Goal: Task Accomplishment & Management: Complete application form

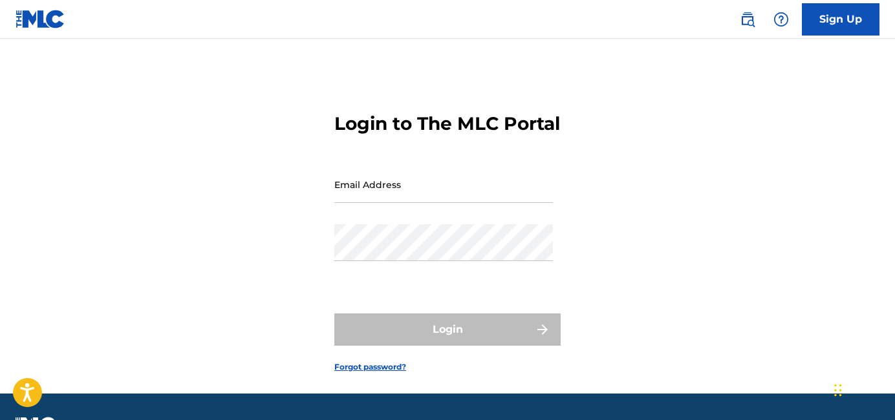
click at [455, 203] on input "Email Address" at bounding box center [443, 184] width 218 height 37
type input "[EMAIL_ADDRESS][DOMAIN_NAME]"
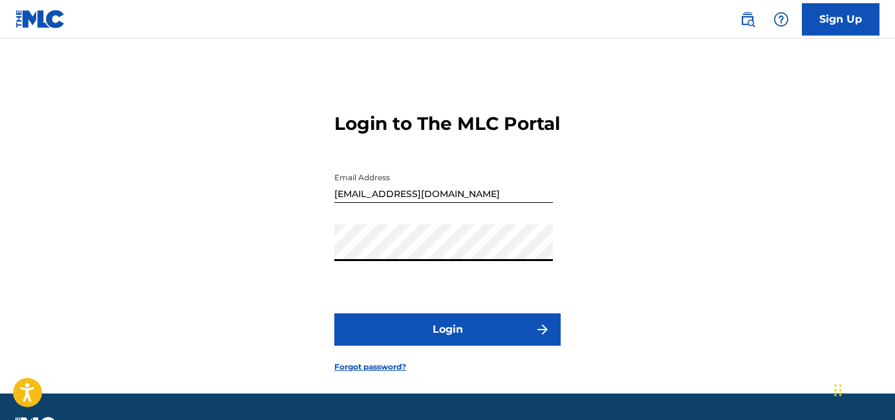
click at [427, 341] on button "Login" at bounding box center [447, 329] width 226 height 32
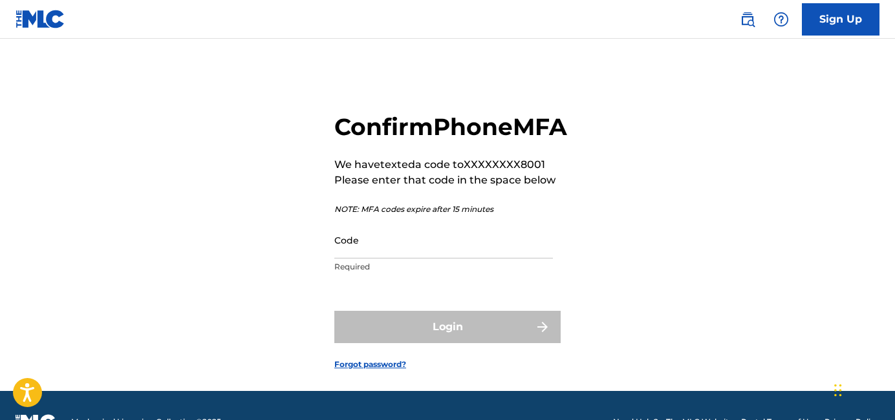
click at [406, 259] on input "Code" at bounding box center [443, 240] width 218 height 37
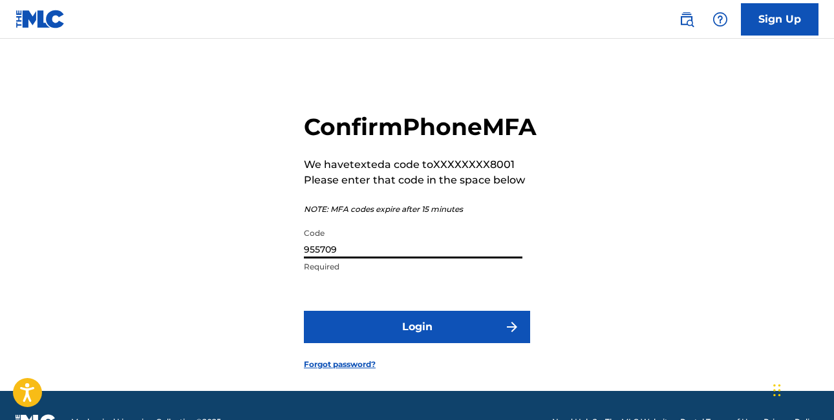
type input "955709"
click at [304, 311] on button "Login" at bounding box center [417, 327] width 226 height 32
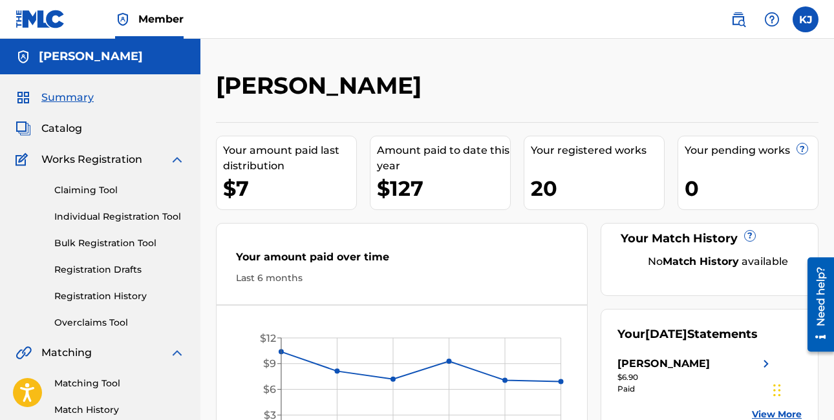
click at [109, 214] on link "Individual Registration Tool" at bounding box center [119, 217] width 131 height 14
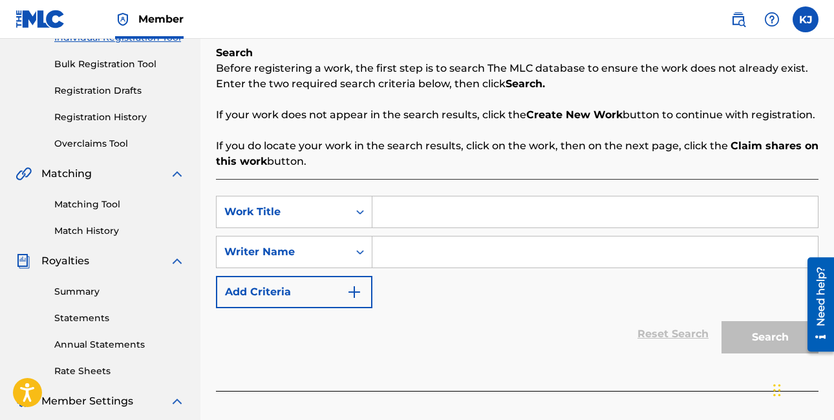
scroll to position [186, 0]
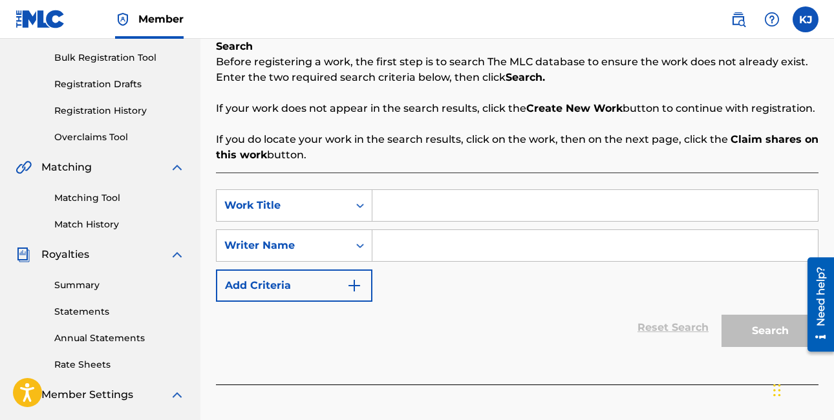
click at [474, 202] on input "Search Form" at bounding box center [594, 205] width 445 height 31
type input "o"
type input "put it on me"
click at [469, 254] on input "Search Form" at bounding box center [594, 245] width 445 height 31
type input "i"
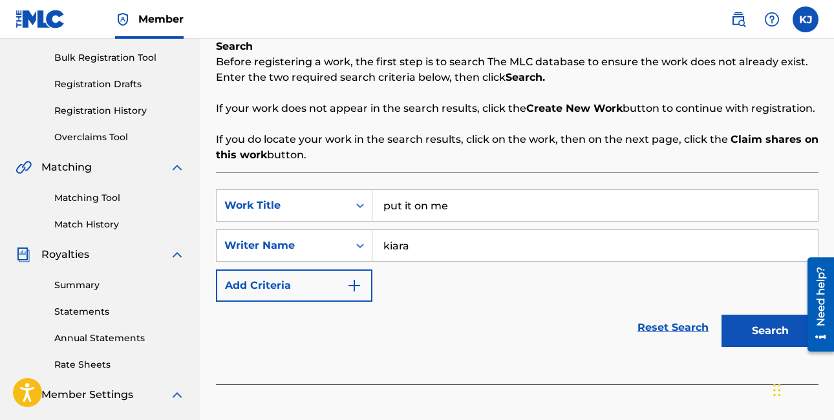
type input "kiara"
click at [721, 315] on button "Search" at bounding box center [769, 331] width 97 height 32
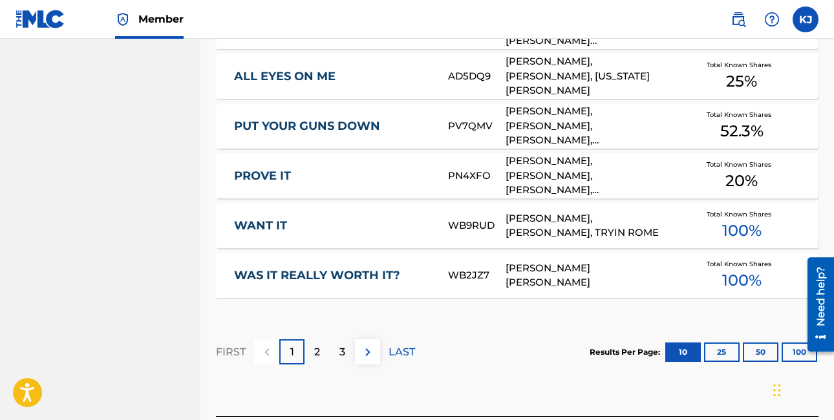
scroll to position [834, 0]
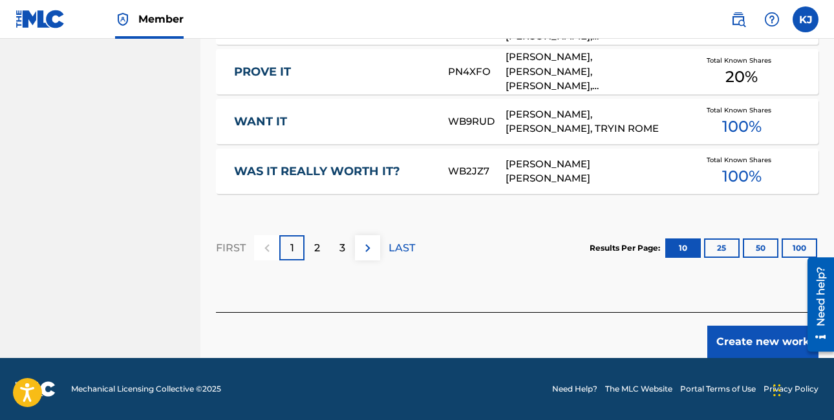
click at [770, 337] on button "Create new work" at bounding box center [762, 342] width 111 height 32
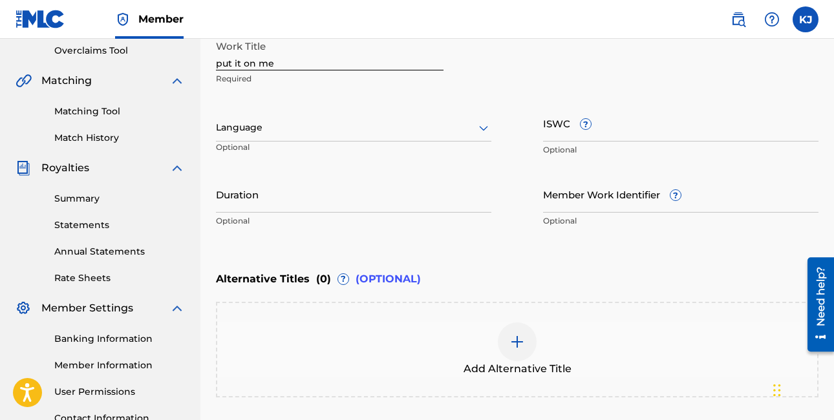
scroll to position [196, 0]
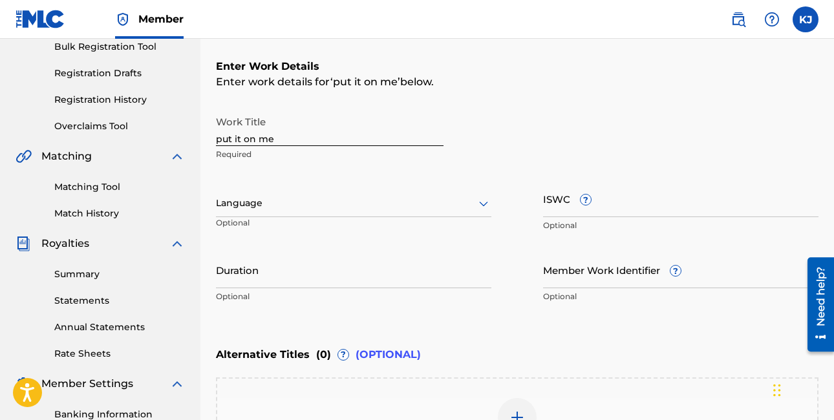
click at [296, 131] on input "put it on me" at bounding box center [330, 127] width 228 height 37
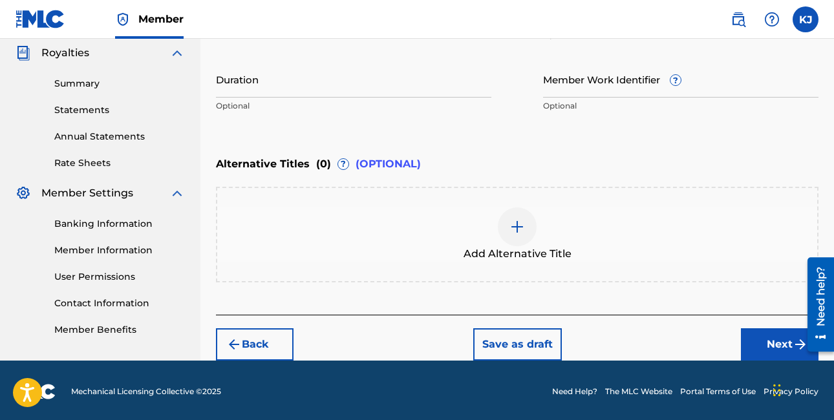
scroll to position [389, 0]
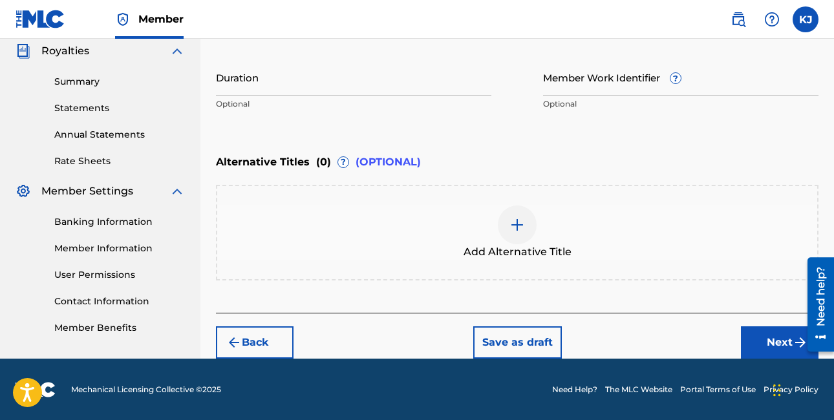
type input "Put It on Me"
click at [759, 348] on button "Next" at bounding box center [780, 342] width 78 height 32
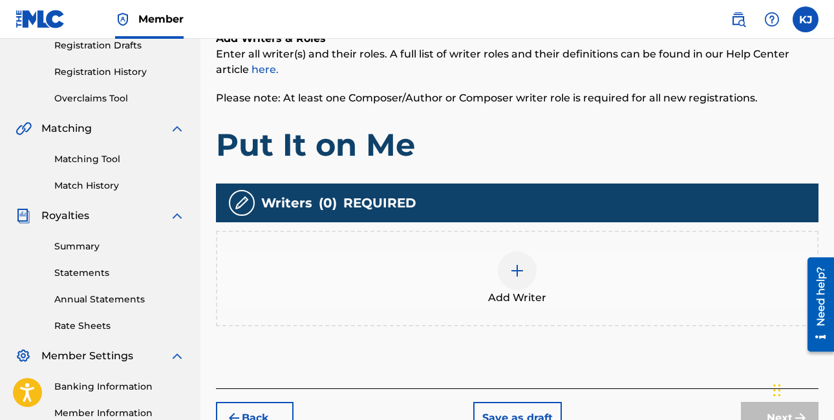
scroll to position [273, 0]
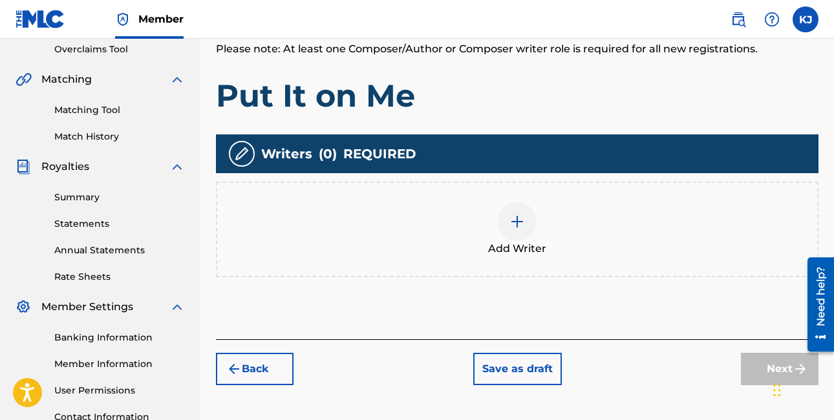
click at [522, 218] on img at bounding box center [517, 222] width 16 height 16
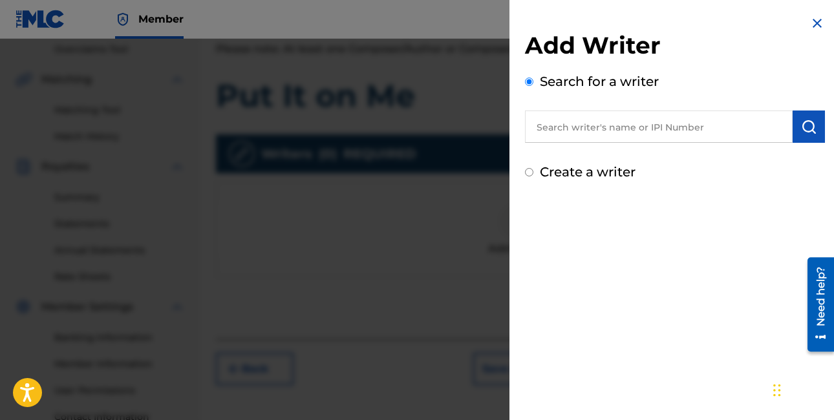
click at [624, 131] on input "text" at bounding box center [659, 127] width 268 height 32
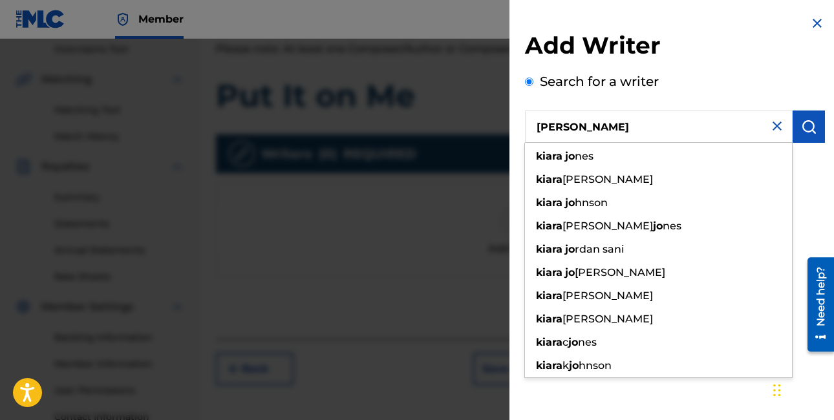
type input "kiara jones"
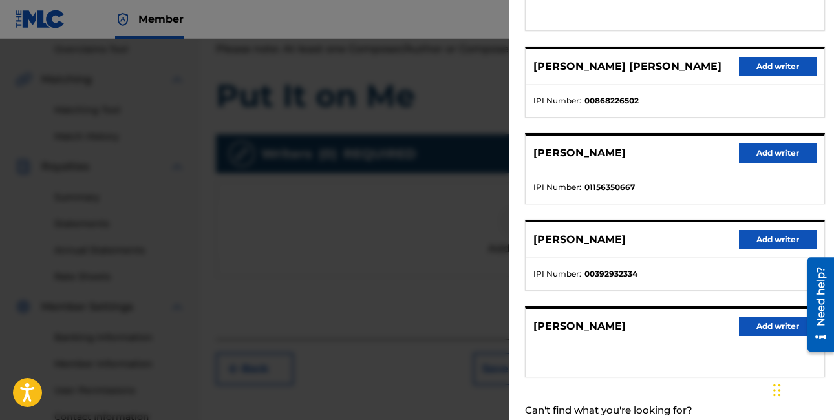
scroll to position [250, 0]
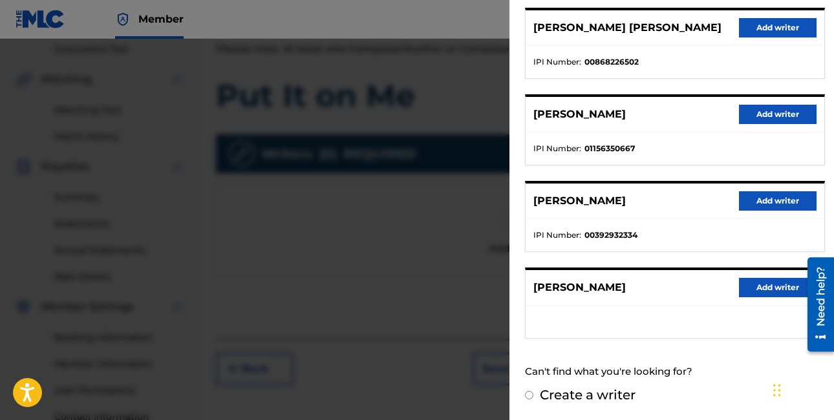
click at [754, 200] on button "Add writer" at bounding box center [778, 200] width 78 height 19
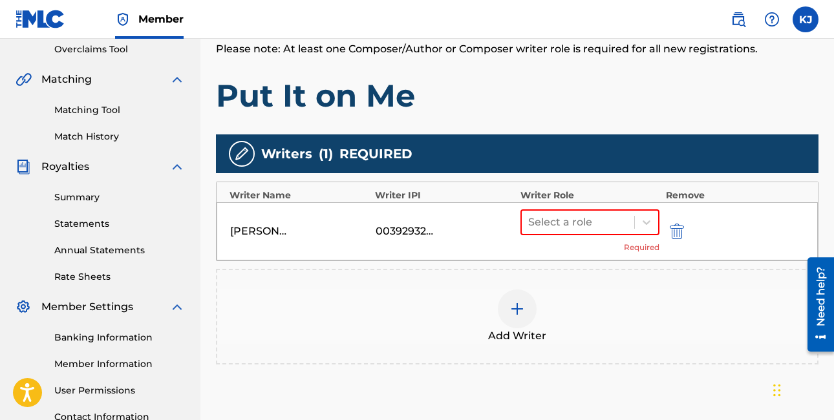
click at [526, 319] on div at bounding box center [517, 309] width 39 height 39
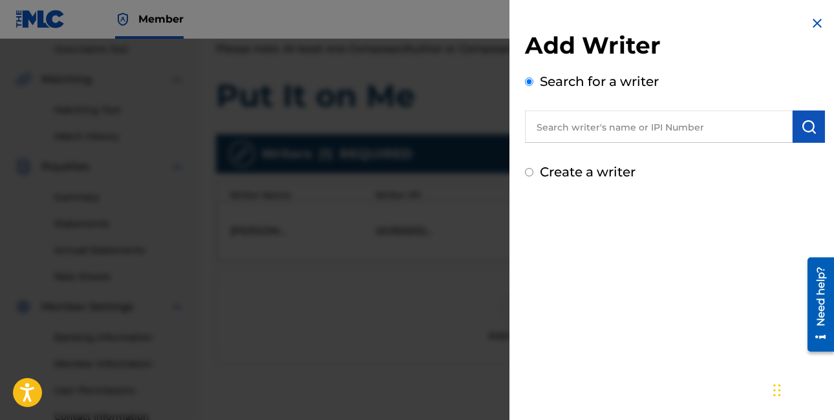
click at [650, 123] on input "text" at bounding box center [659, 127] width 268 height 32
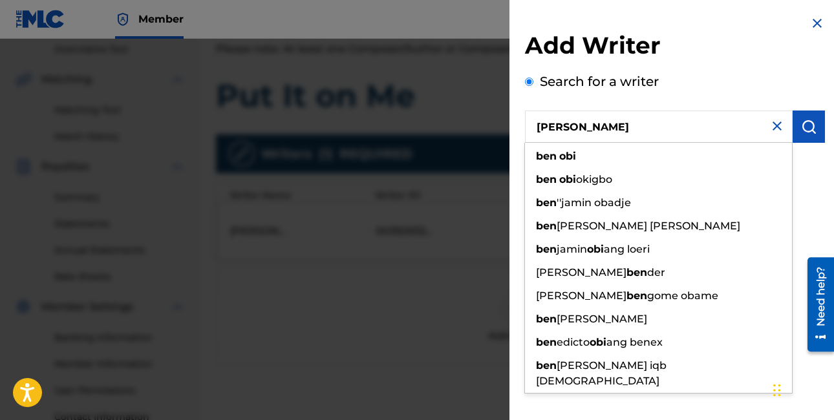
type input "ben obi"
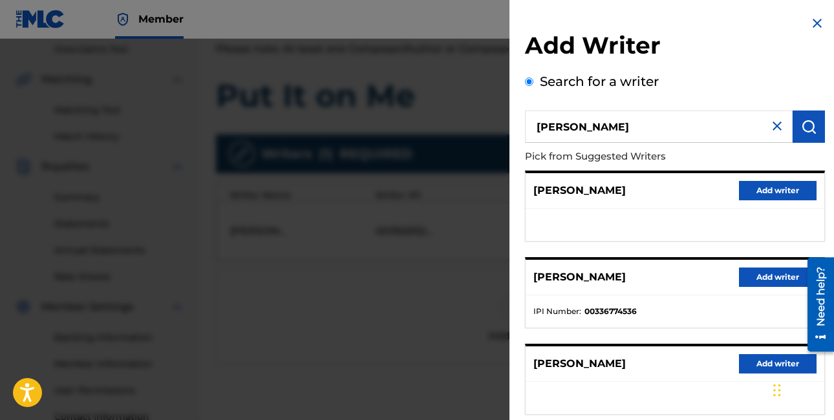
click at [763, 280] on button "Add writer" at bounding box center [778, 277] width 78 height 19
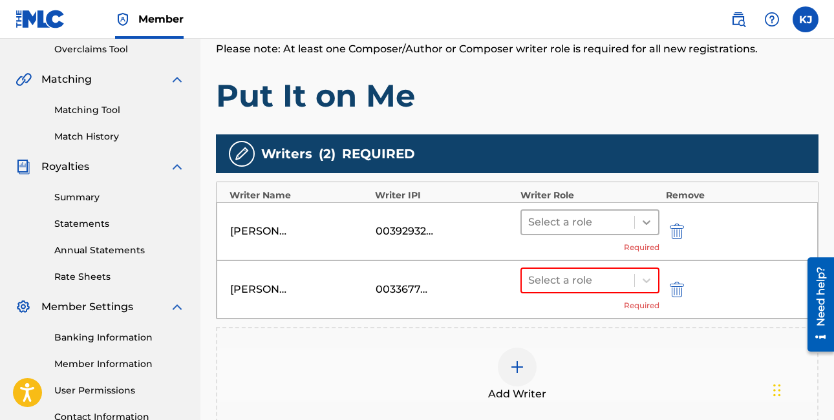
click at [647, 229] on div at bounding box center [646, 222] width 23 height 23
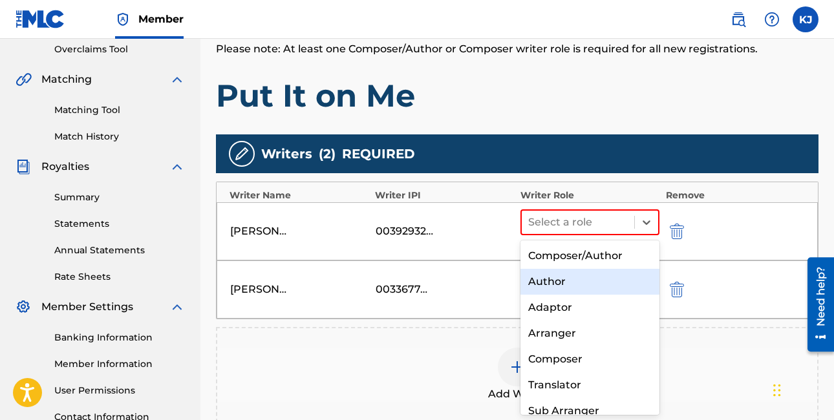
click at [595, 275] on div "Author" at bounding box center [589, 282] width 139 height 26
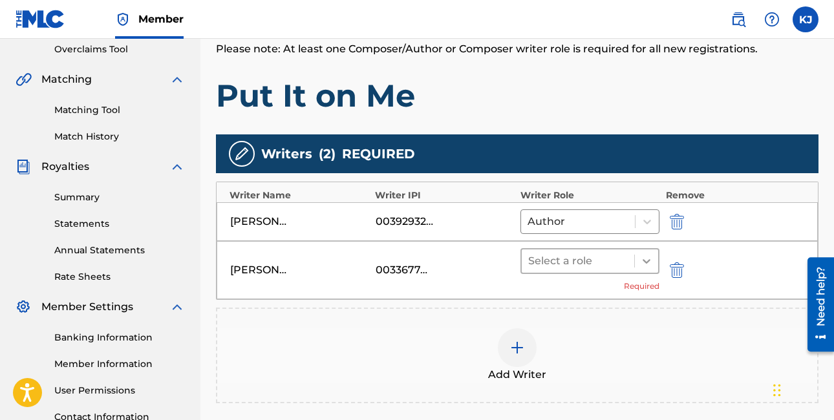
click at [643, 262] on icon at bounding box center [646, 261] width 13 height 13
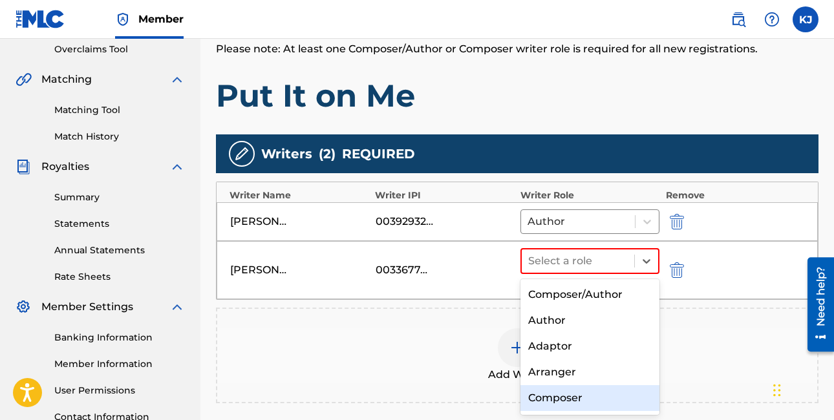
click at [575, 390] on div "Composer" at bounding box center [589, 398] width 139 height 26
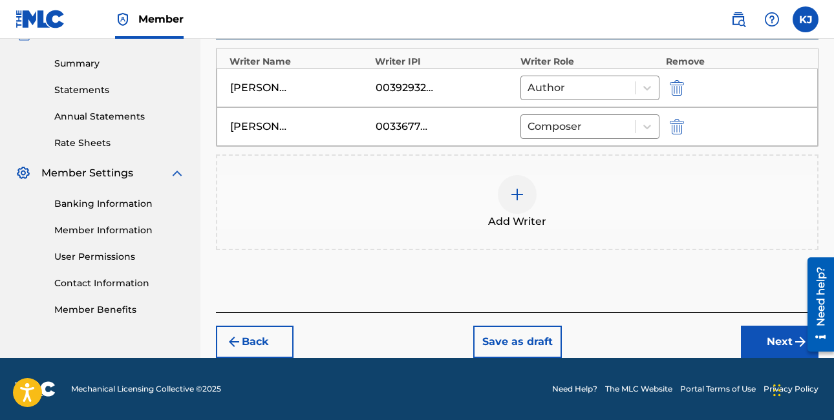
click at [781, 333] on button "Next" at bounding box center [780, 342] width 78 height 32
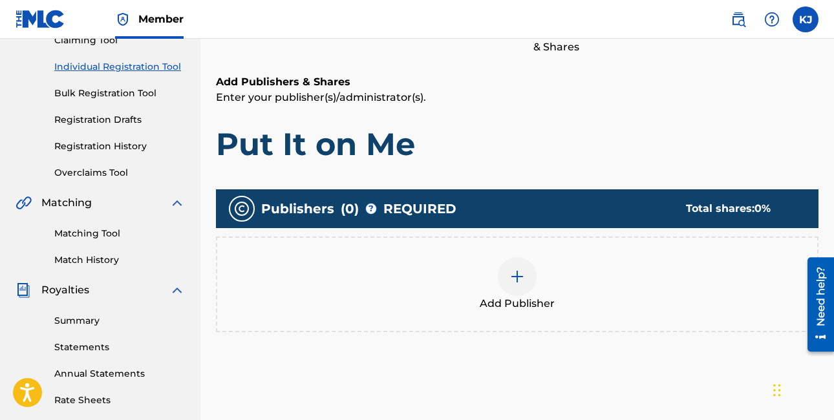
scroll to position [173, 0]
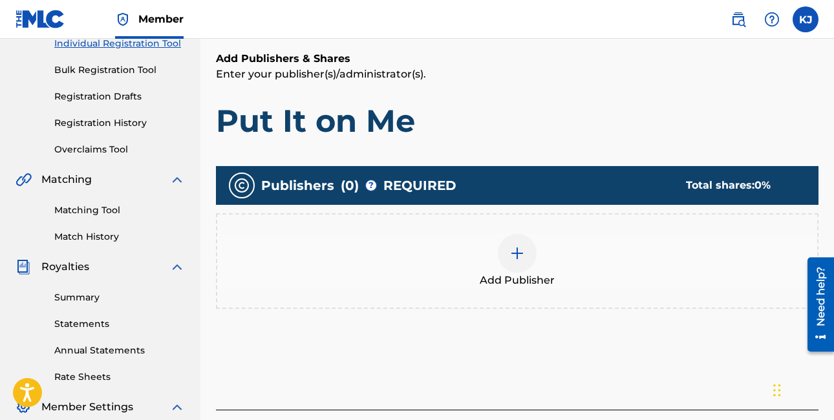
click at [511, 254] on img at bounding box center [517, 254] width 16 height 16
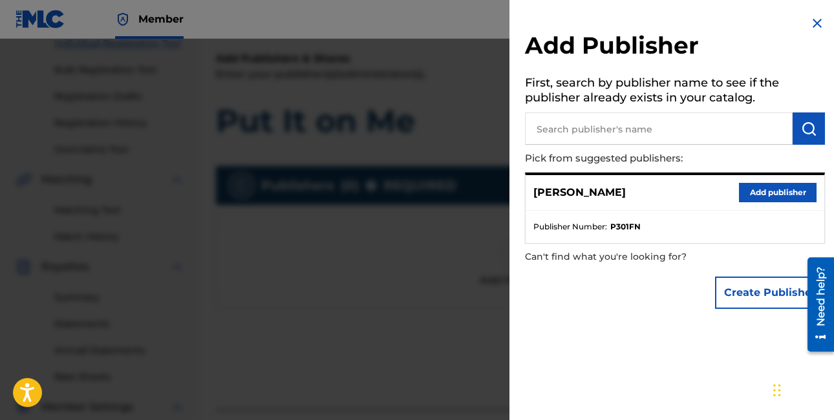
click at [759, 195] on button "Add publisher" at bounding box center [778, 192] width 78 height 19
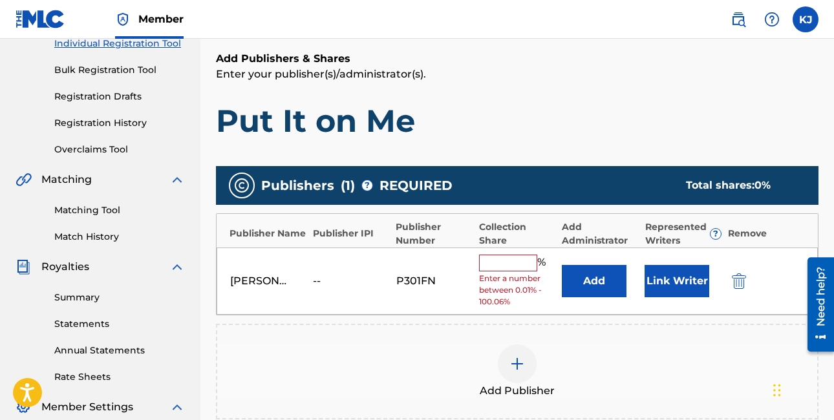
click at [595, 291] on button "Add" at bounding box center [594, 281] width 65 height 32
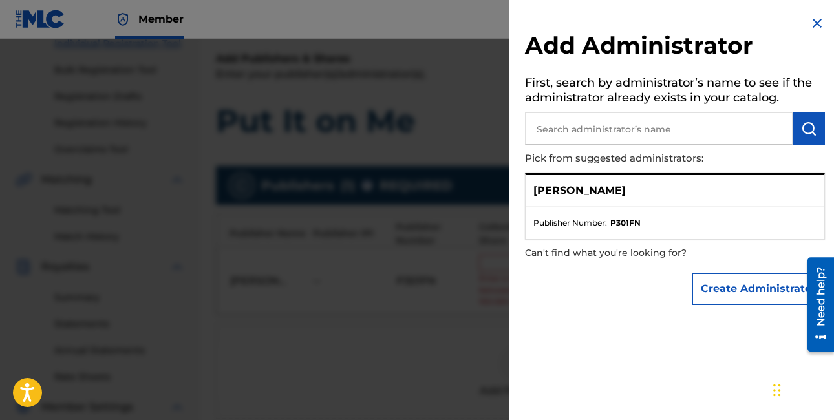
click at [672, 130] on input "text" at bounding box center [659, 128] width 268 height 32
type input "musicube"
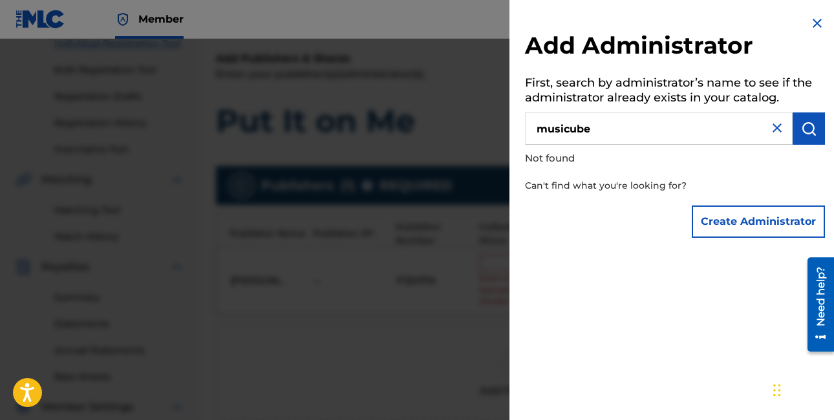
click at [707, 220] on button "Create Administrator" at bounding box center [758, 222] width 133 height 32
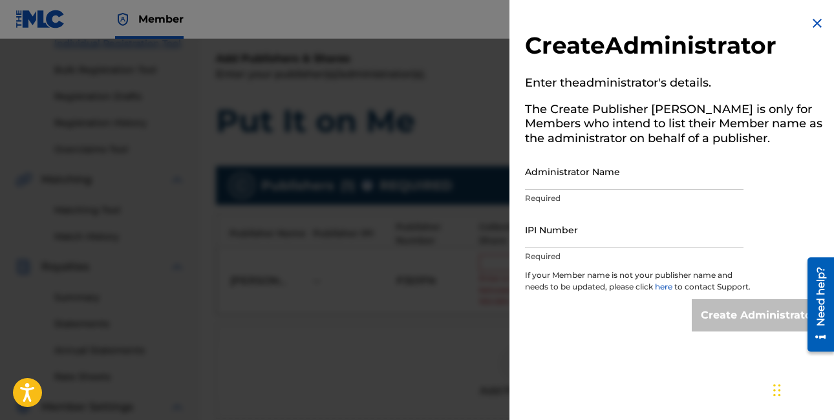
click at [631, 169] on input "Administrator Name" at bounding box center [634, 171] width 218 height 37
type input "u"
type input "musicube"
click at [639, 229] on input "IPI Number" at bounding box center [634, 229] width 218 height 37
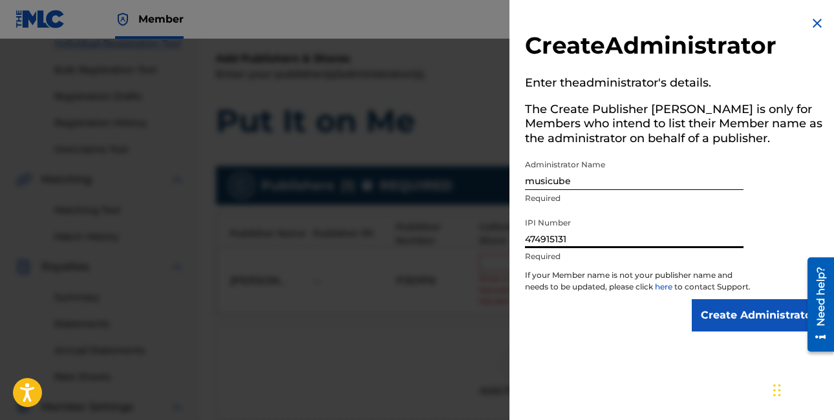
click at [678, 240] on input "474915131" at bounding box center [634, 229] width 218 height 37
type input "474915131"
click at [760, 324] on input "Create Administrator" at bounding box center [758, 315] width 133 height 32
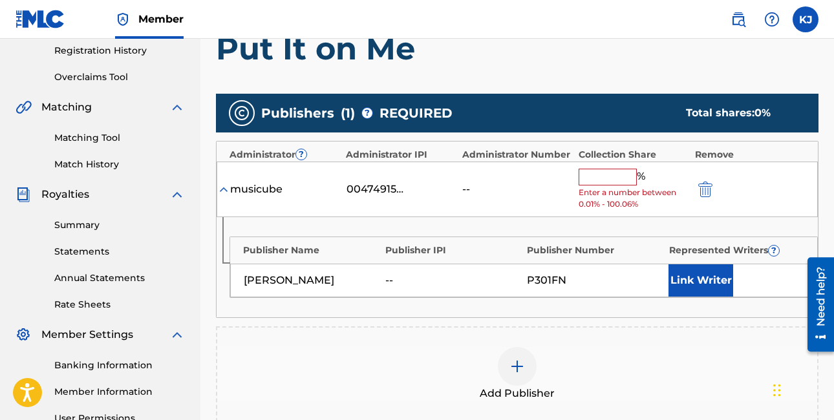
scroll to position [250, 0]
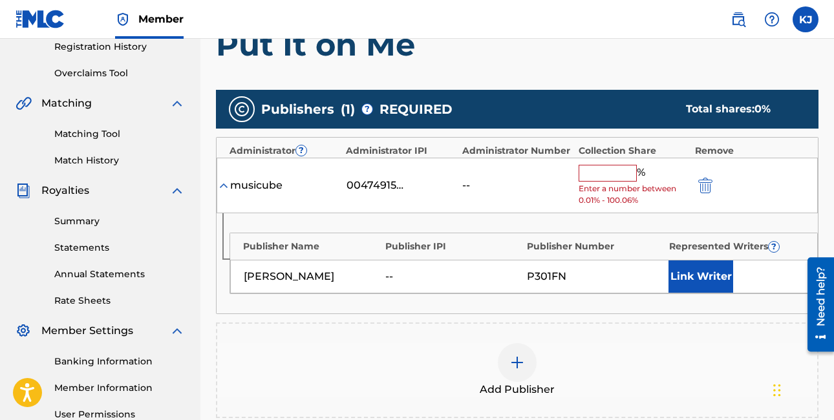
click at [703, 184] on img "submit" at bounding box center [705, 186] width 14 height 16
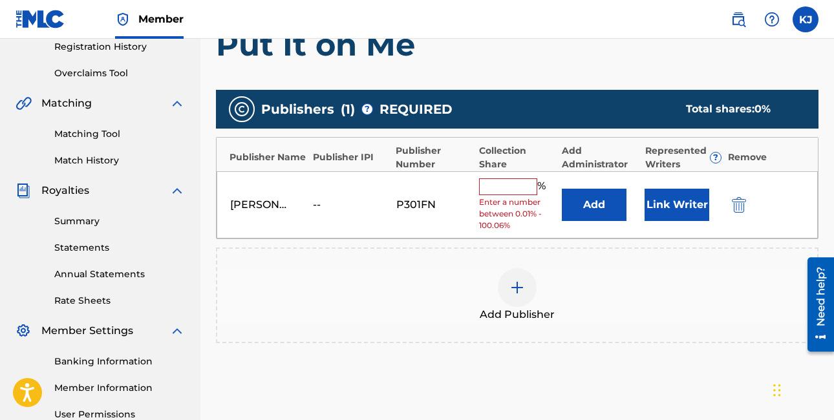
click at [520, 288] on img at bounding box center [517, 288] width 16 height 16
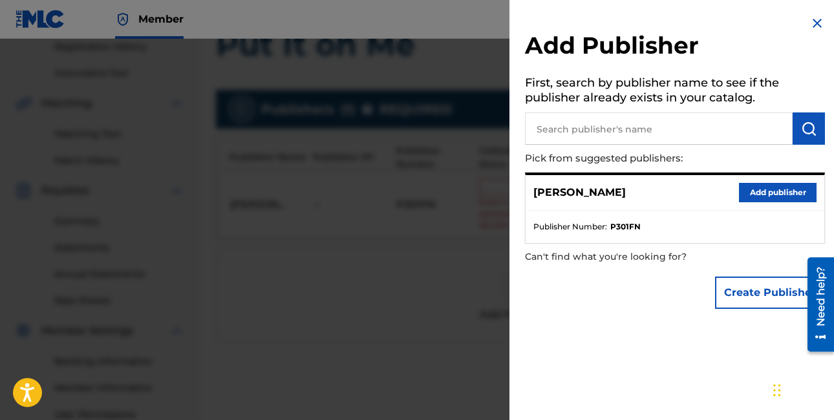
click at [702, 127] on input "text" at bounding box center [659, 128] width 268 height 32
type input "musicube"
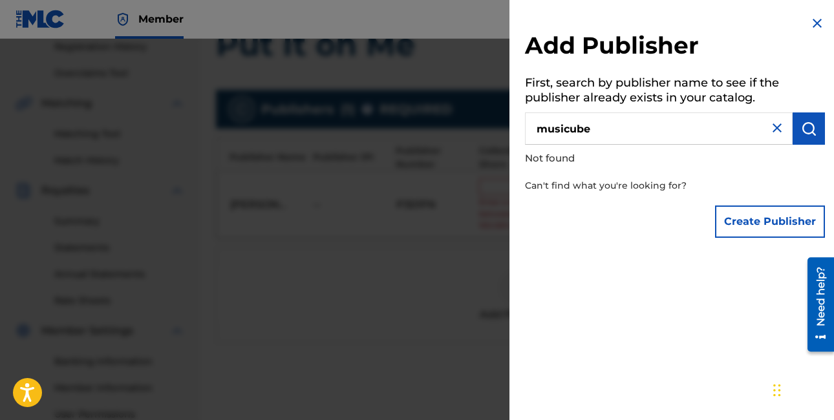
click at [761, 222] on button "Create Publisher" at bounding box center [770, 222] width 110 height 32
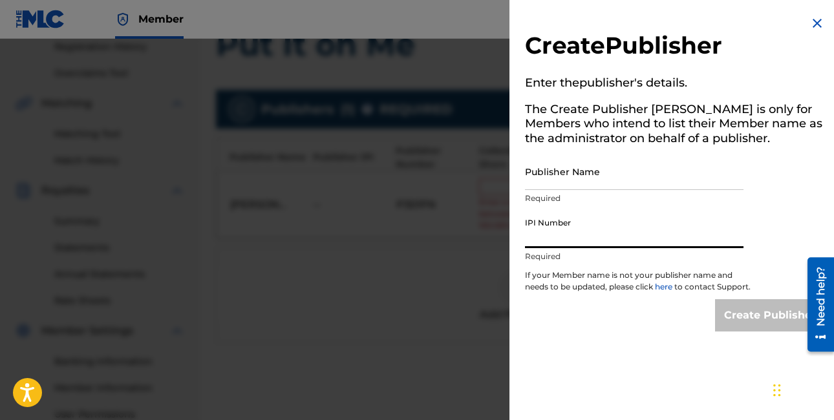
click at [647, 239] on input "IPI Number" at bounding box center [634, 229] width 218 height 37
paste input "474915131"
type input "474915131"
click at [629, 176] on input "Publisher Name" at bounding box center [634, 171] width 218 height 37
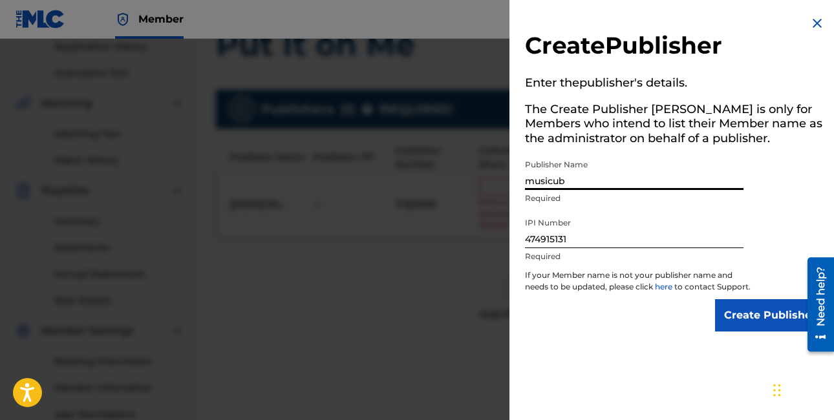
type input "musicube"
click at [715, 299] on input "Create Publisher" at bounding box center [770, 315] width 110 height 32
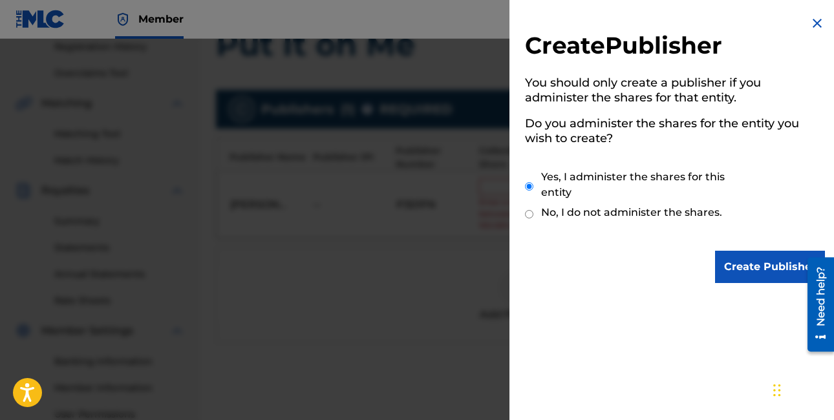
click at [738, 255] on input "Create Publisher" at bounding box center [770, 267] width 110 height 32
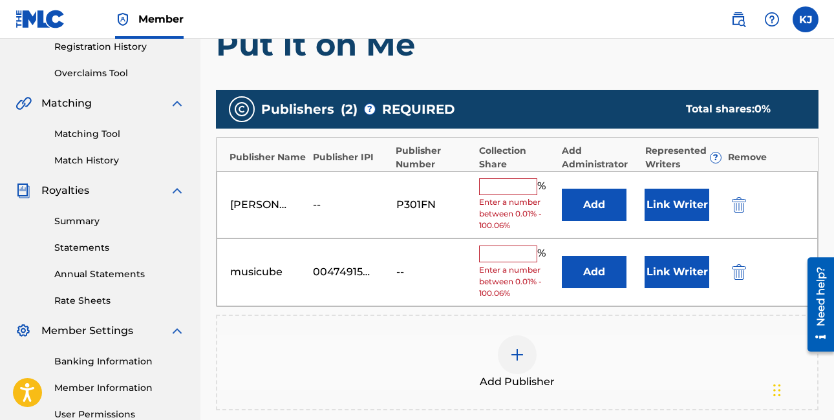
scroll to position [318, 0]
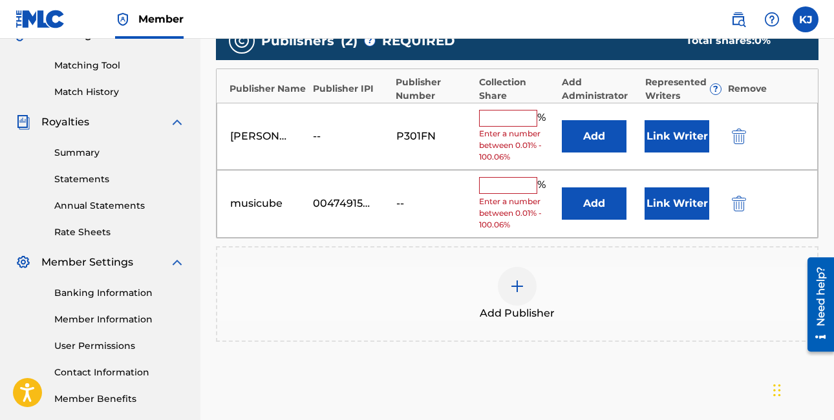
click at [506, 126] on div "% Enter a number between 0.01% - 100.06%" at bounding box center [517, 137] width 76 height 54
click at [502, 122] on input "text" at bounding box center [508, 118] width 58 height 17
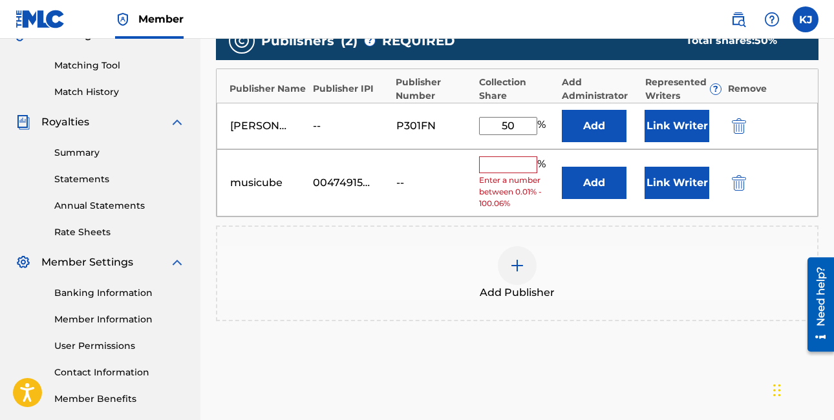
type input "50"
click at [503, 159] on input "text" at bounding box center [508, 164] width 58 height 17
type input "50"
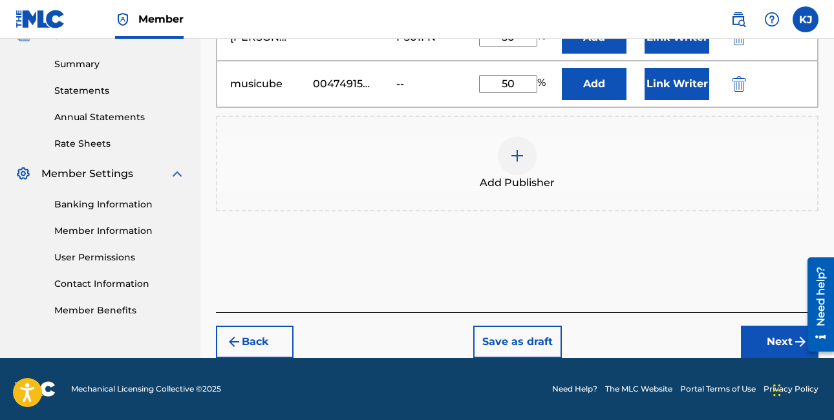
click at [761, 326] on button "Next" at bounding box center [780, 342] width 78 height 32
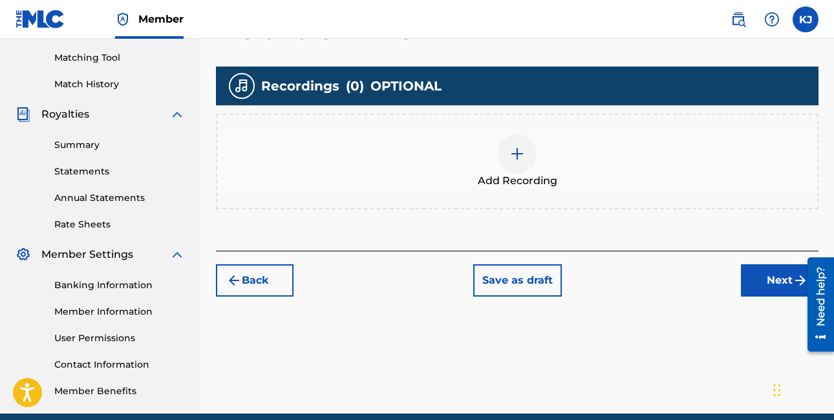
click at [758, 279] on button "Next" at bounding box center [780, 280] width 78 height 32
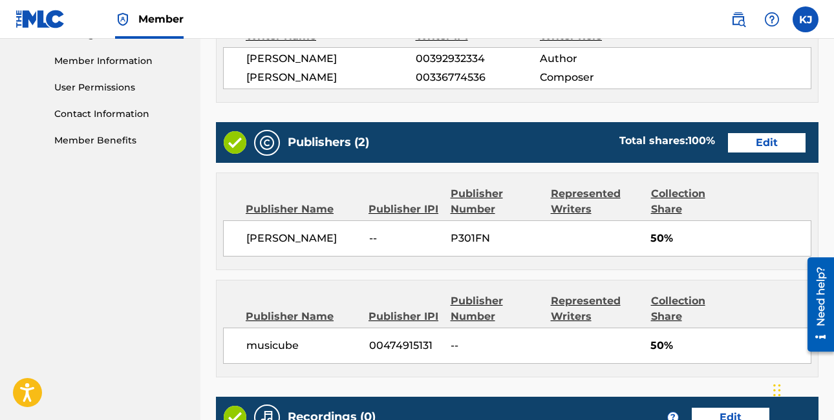
scroll to position [761, 0]
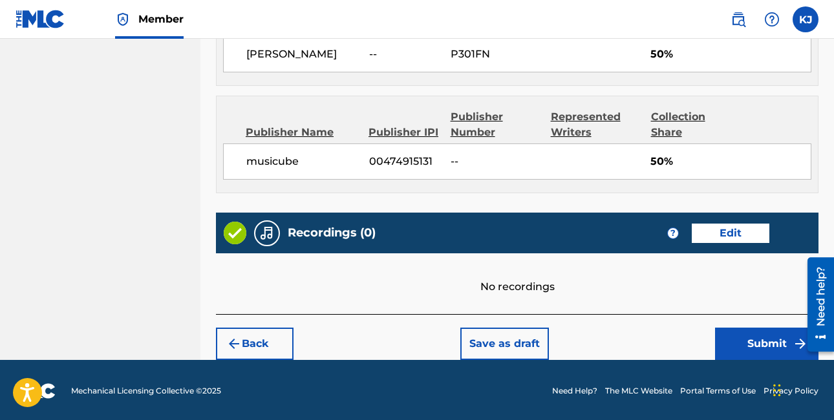
click at [739, 348] on button "Submit" at bounding box center [766, 344] width 103 height 32
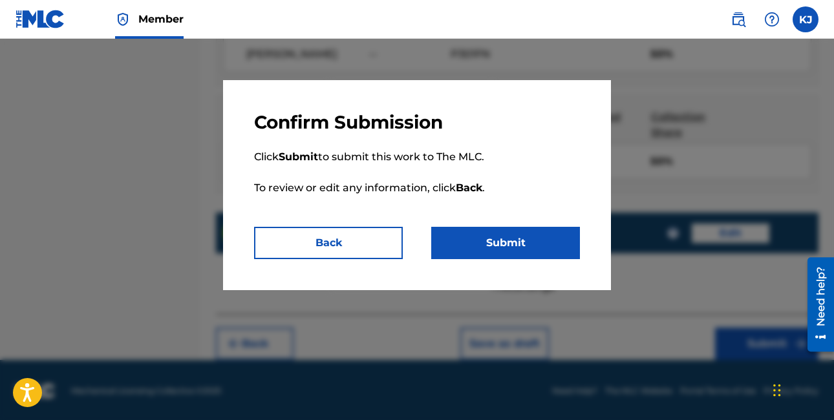
click at [487, 253] on button "Submit" at bounding box center [505, 243] width 149 height 32
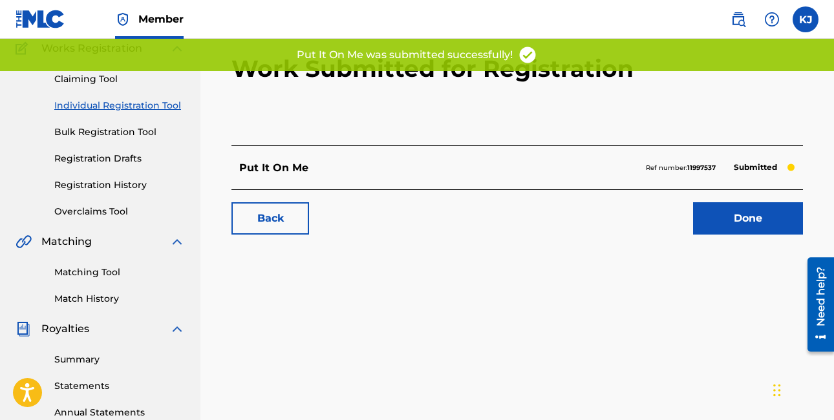
scroll to position [126, 0]
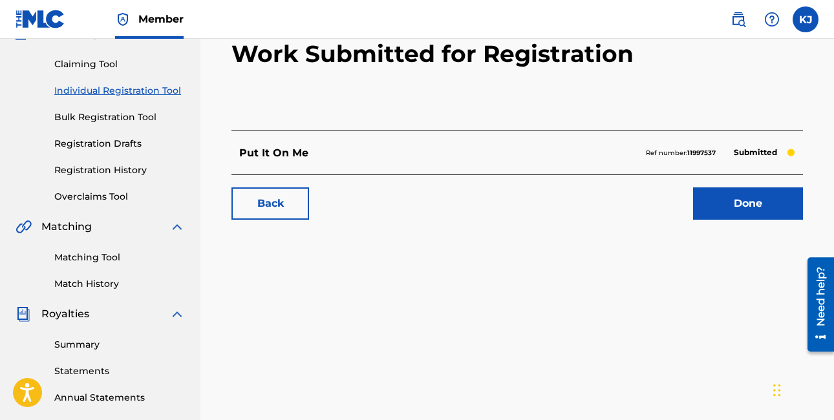
click at [722, 218] on link "Done" at bounding box center [748, 203] width 110 height 32
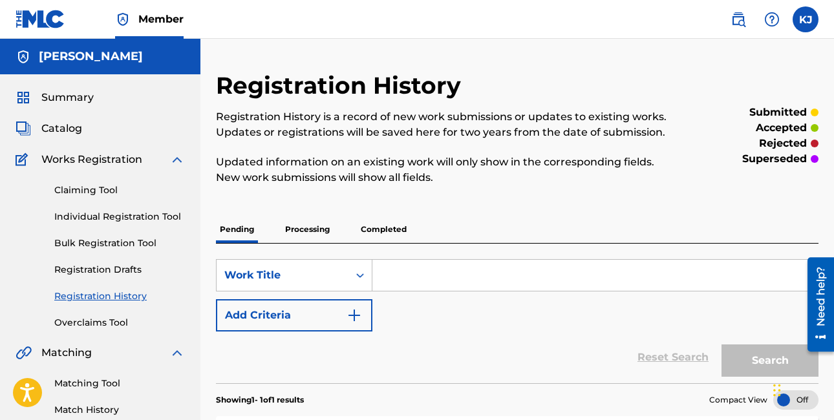
click at [94, 191] on link "Claiming Tool" at bounding box center [119, 191] width 131 height 14
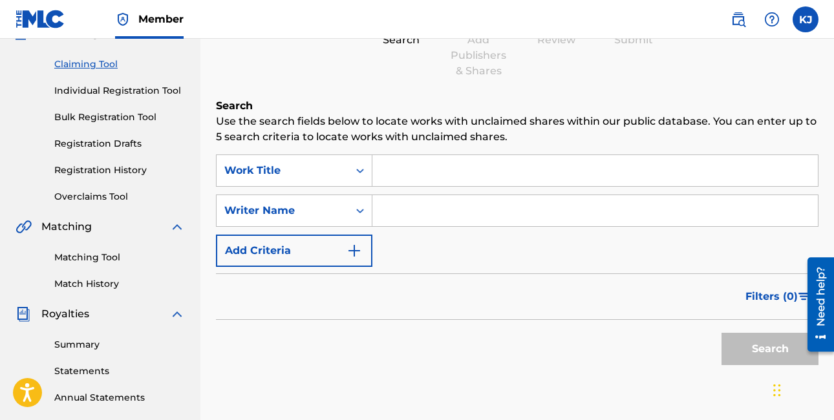
scroll to position [127, 0]
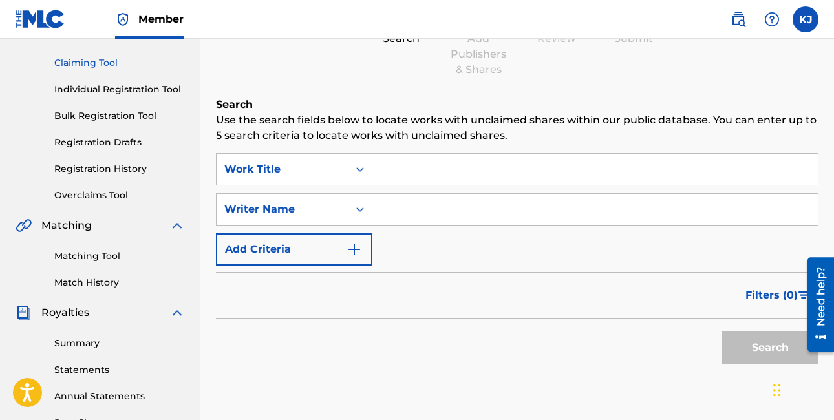
click at [447, 178] on input "Search Form" at bounding box center [594, 169] width 445 height 31
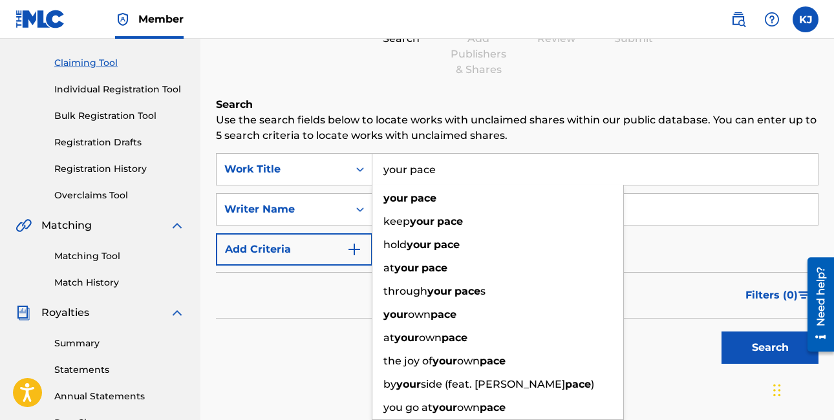
type input "your pace"
click at [724, 200] on input "Search Form" at bounding box center [594, 209] width 445 height 31
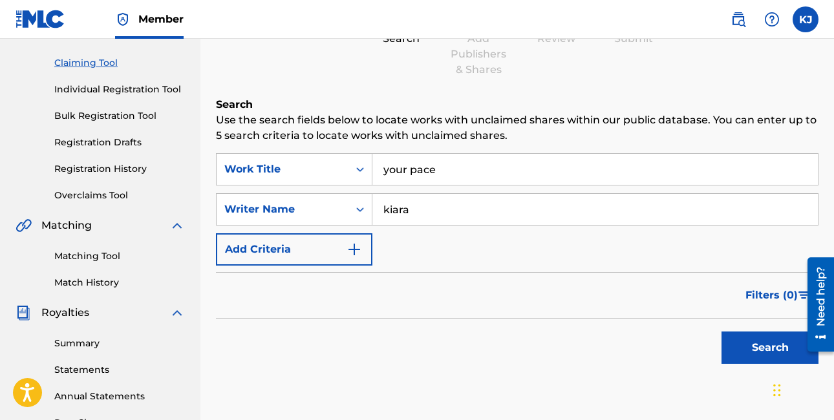
type input "kiara"
click at [721, 332] on button "Search" at bounding box center [769, 348] width 97 height 32
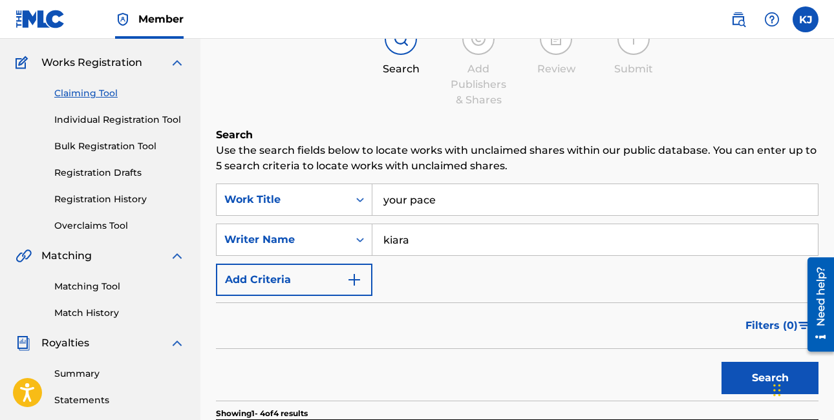
scroll to position [96, 0]
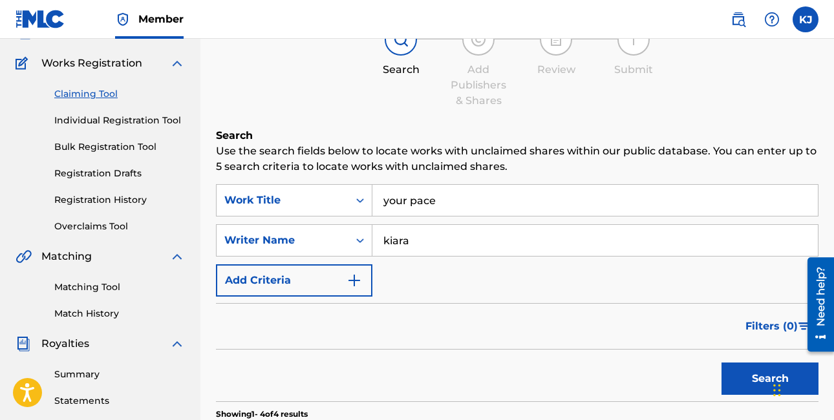
click at [98, 122] on link "Individual Registration Tool" at bounding box center [119, 121] width 131 height 14
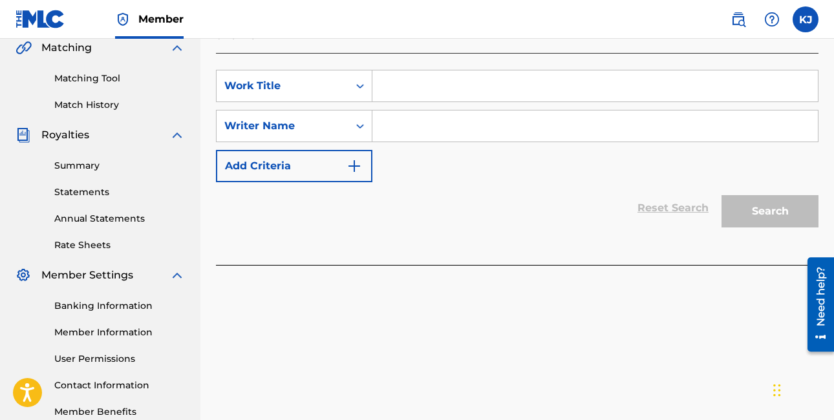
scroll to position [332, 0]
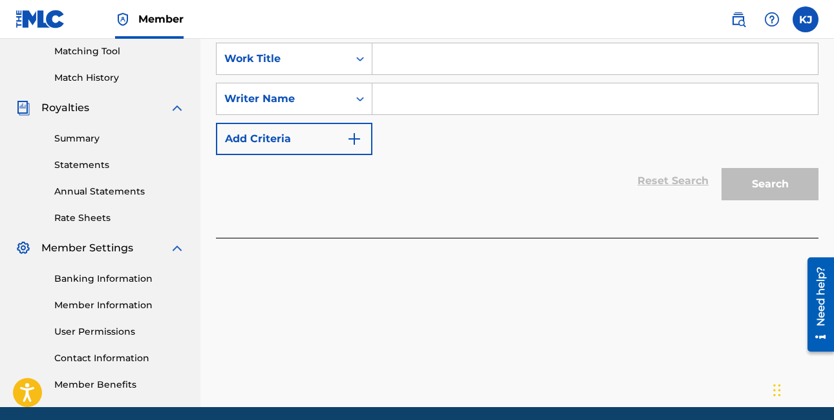
click at [476, 55] on input "Search Form" at bounding box center [594, 58] width 445 height 31
type input "your pace"
click at [502, 100] on input "Search Form" at bounding box center [594, 98] width 445 height 31
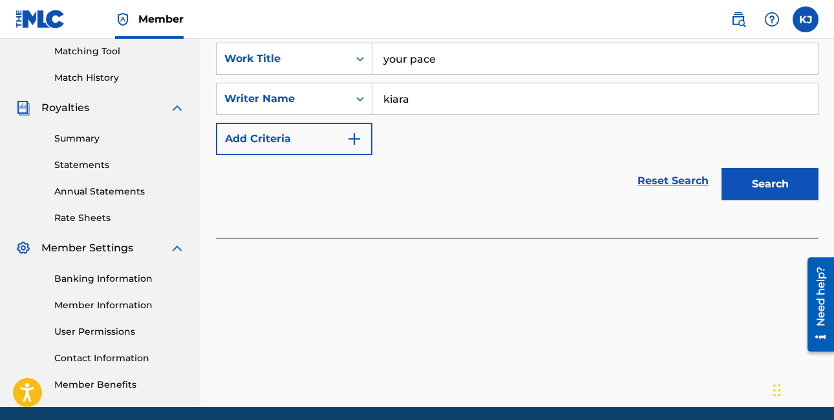
type input "kiara"
click at [721, 168] on button "Search" at bounding box center [769, 184] width 97 height 32
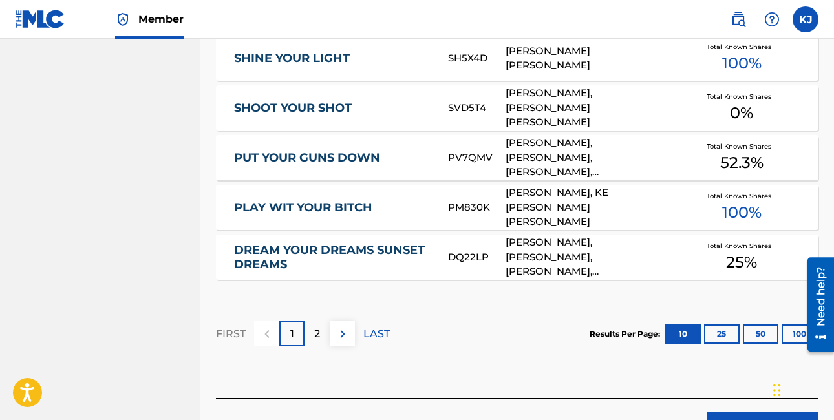
scroll to position [853, 0]
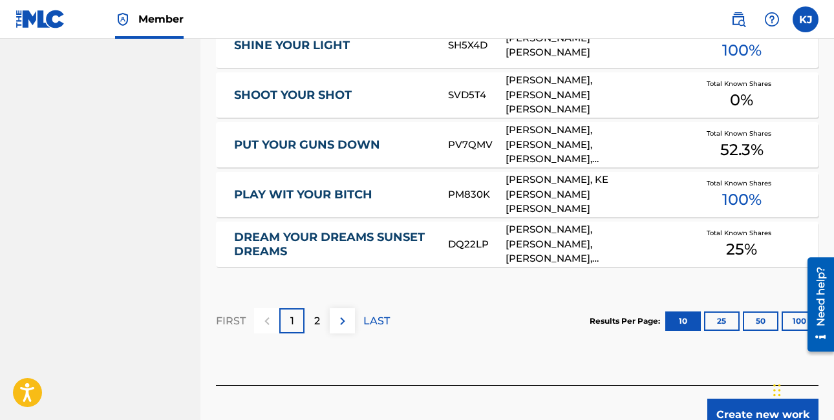
click at [746, 405] on button "Create new work" at bounding box center [762, 415] width 111 height 32
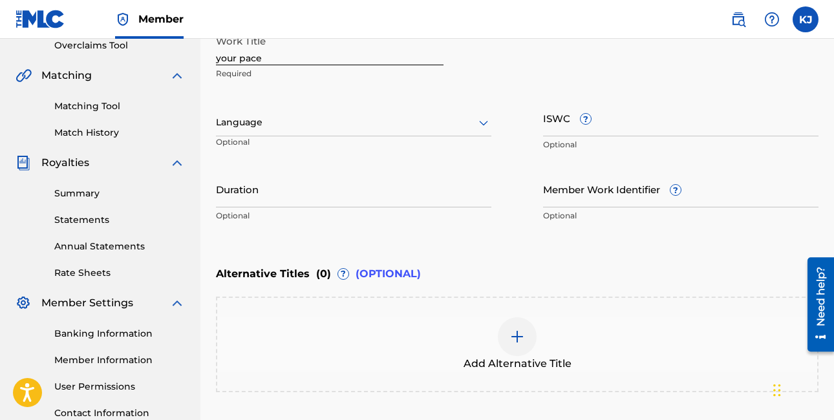
scroll to position [0, 0]
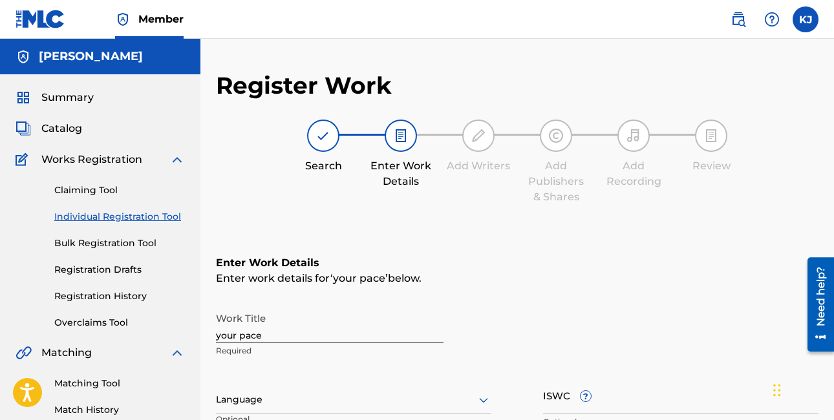
click at [303, 341] on input "your pace" at bounding box center [330, 324] width 228 height 37
click at [303, 338] on input "your pace" at bounding box center [330, 324] width 228 height 37
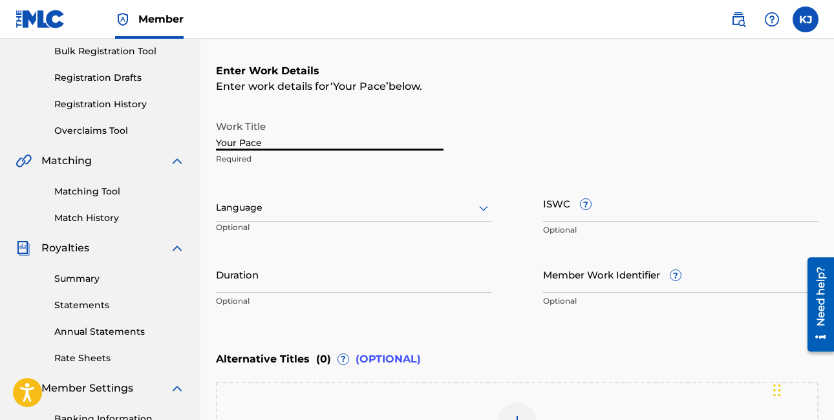
scroll to position [389, 0]
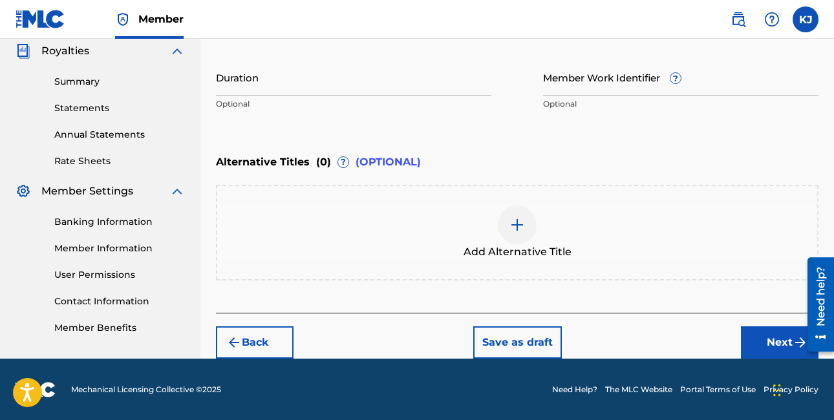
type input "Your Pace"
click at [747, 331] on button "Next" at bounding box center [780, 342] width 78 height 32
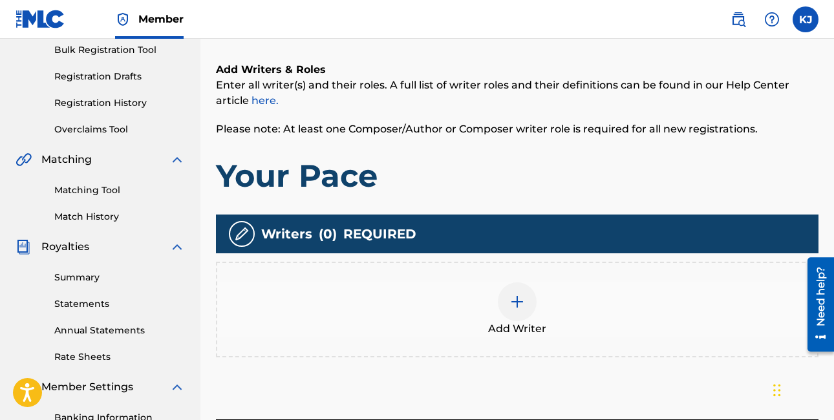
scroll to position [207, 0]
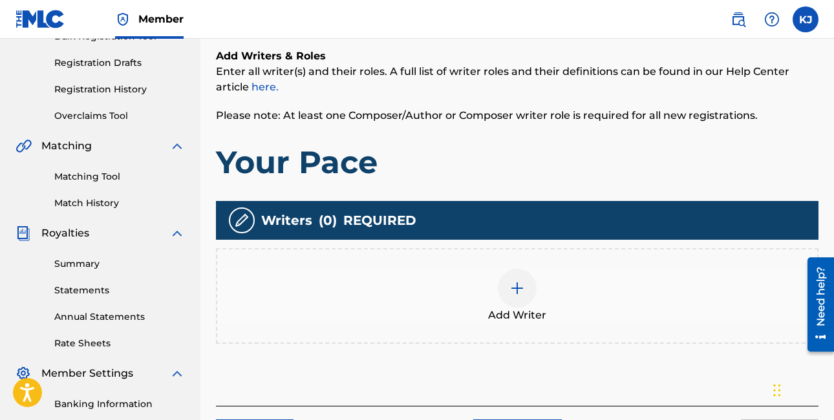
click at [531, 288] on div at bounding box center [517, 288] width 39 height 39
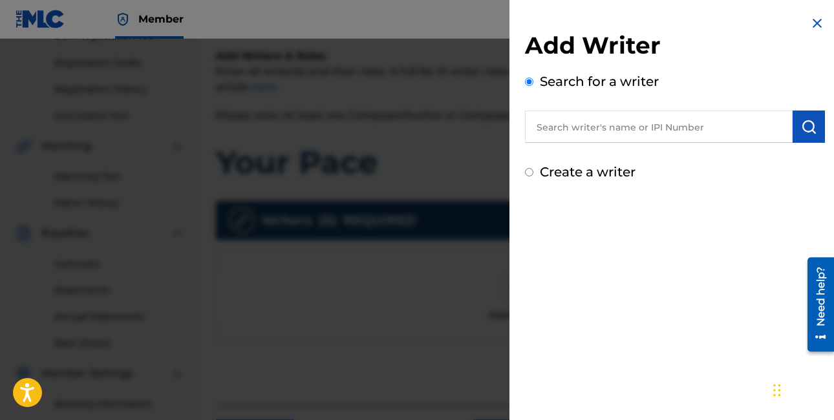
click at [599, 120] on input "text" at bounding box center [659, 127] width 268 height 32
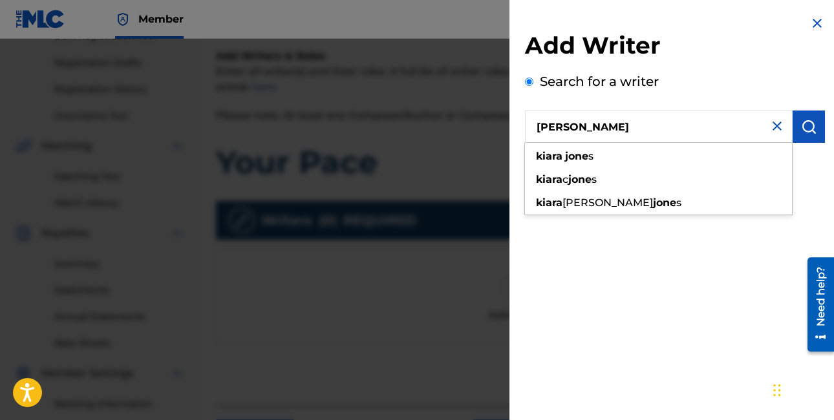
type input "kiara jones"
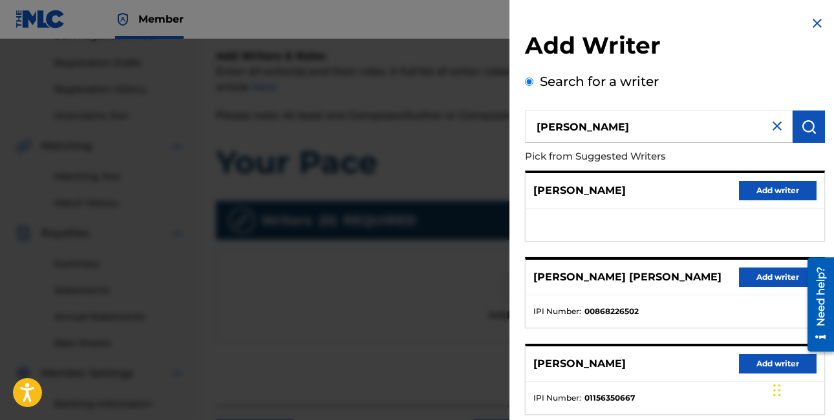
click at [374, 288] on div at bounding box center [417, 249] width 834 height 420
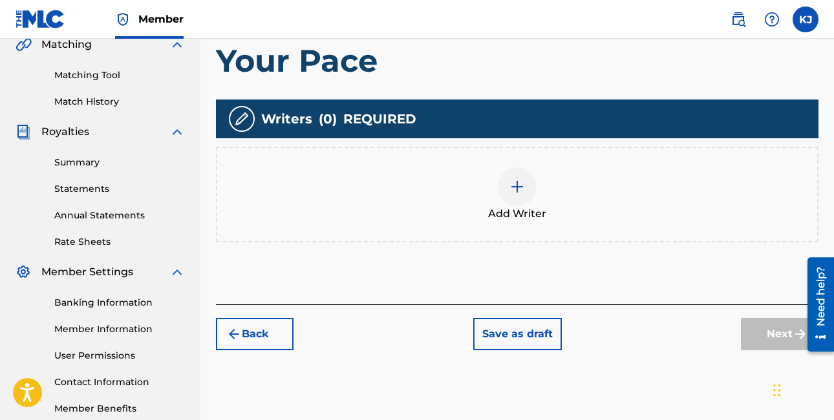
scroll to position [381, 0]
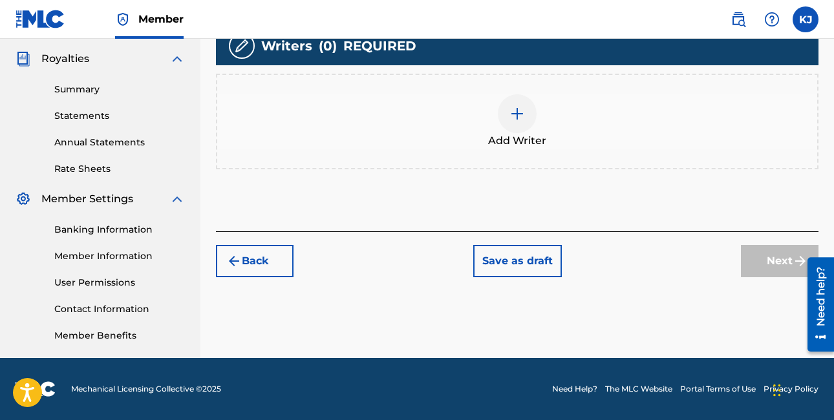
click at [507, 120] on div at bounding box center [517, 113] width 39 height 39
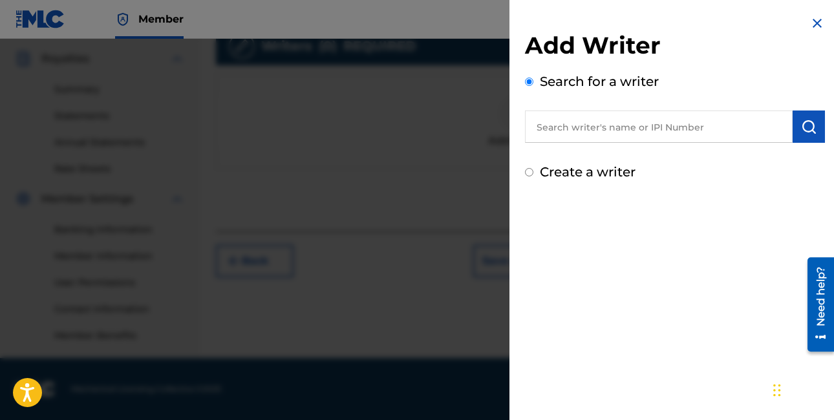
click at [639, 129] on input "text" at bounding box center [659, 127] width 268 height 32
type input "i"
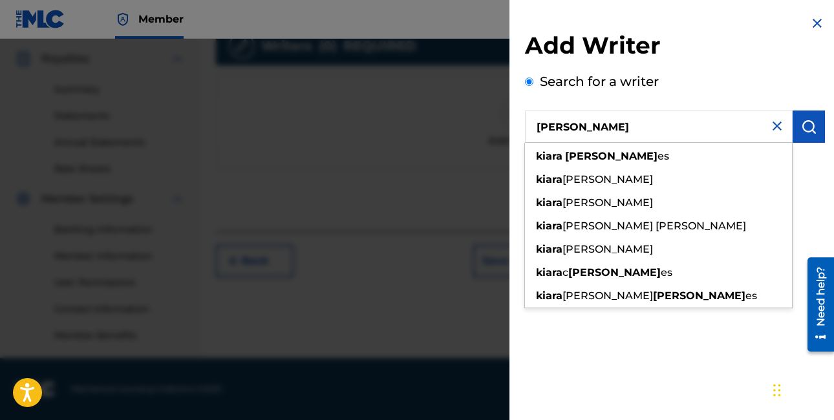
type input "kiara jones"
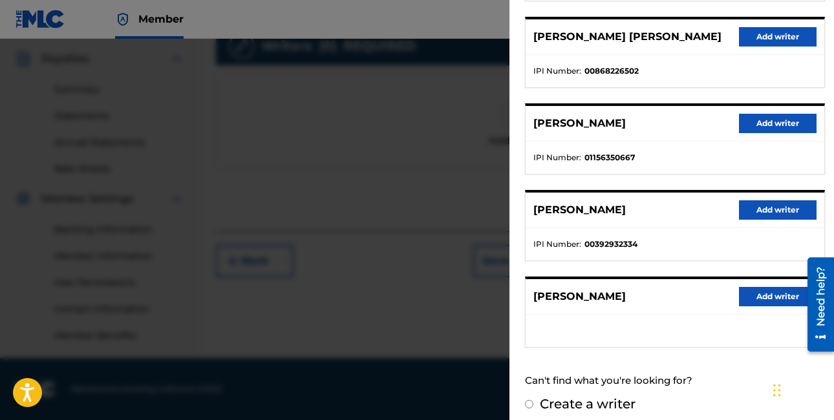
scroll to position [241, 0]
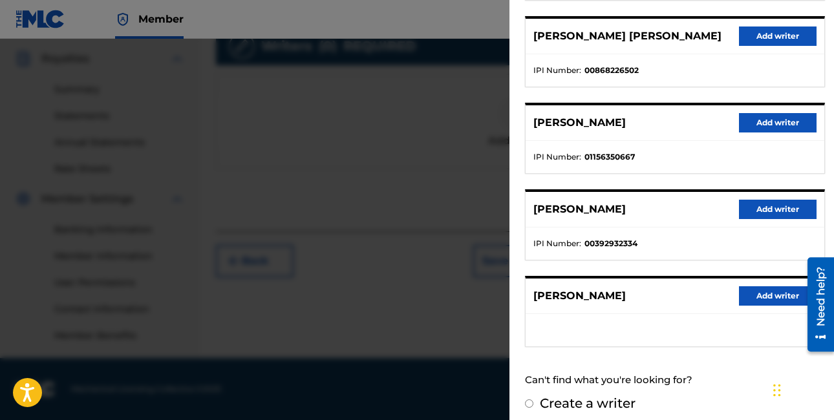
click at [776, 211] on button "Add writer" at bounding box center [778, 209] width 78 height 19
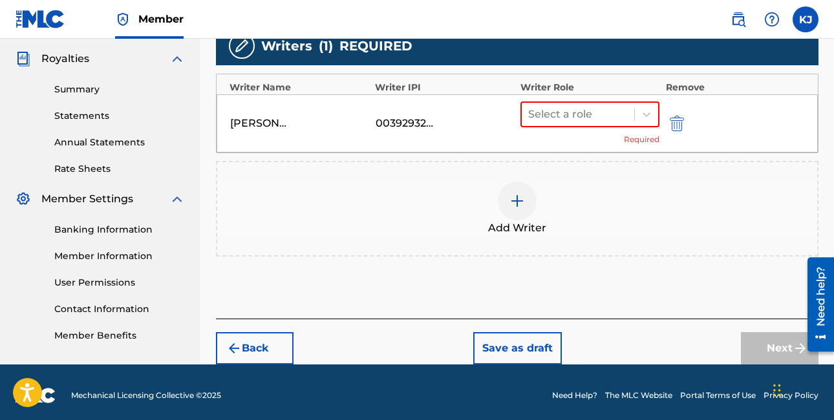
click at [507, 199] on div at bounding box center [517, 201] width 39 height 39
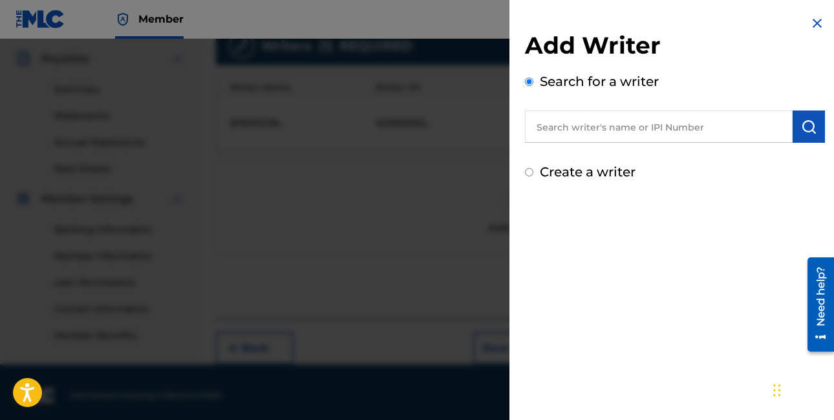
click at [655, 120] on input "text" at bounding box center [659, 127] width 268 height 32
type input "talib shalif"
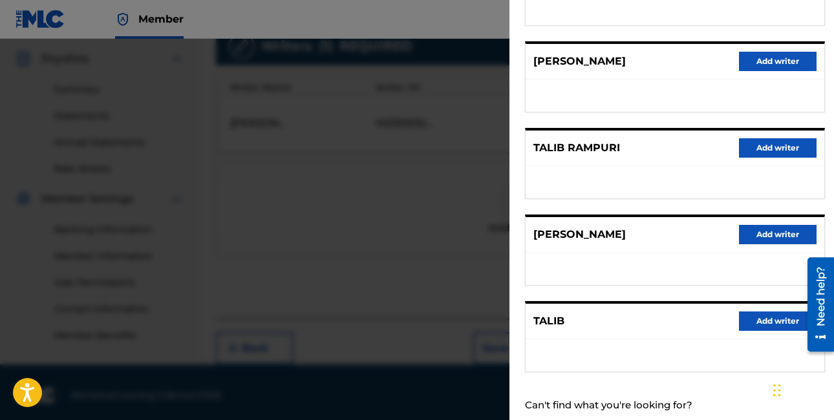
scroll to position [250, 0]
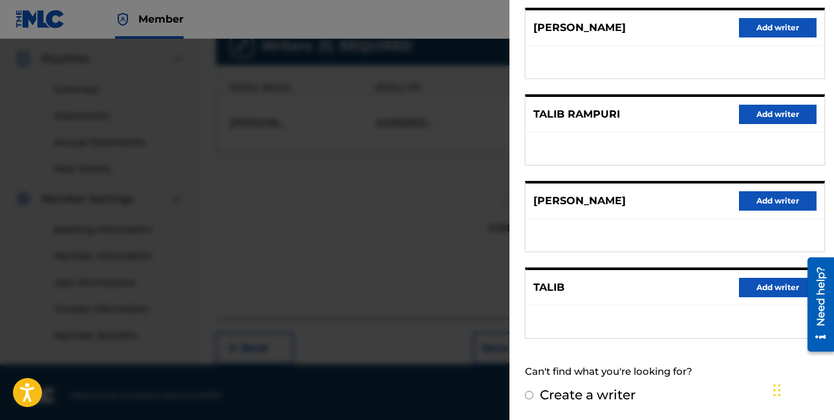
click at [597, 395] on label "Create a writer" at bounding box center [588, 395] width 96 height 16
radio input "true"
click at [533, 395] on input "Create a writer" at bounding box center [529, 395] width 8 height 8
radio input "false"
radio input "true"
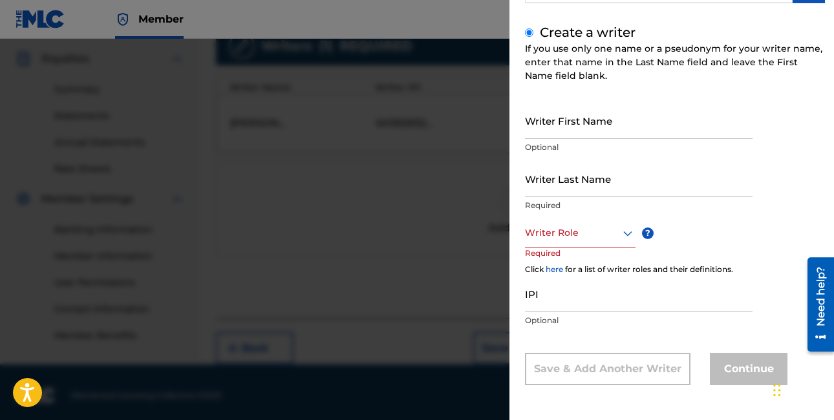
scroll to position [99, 0]
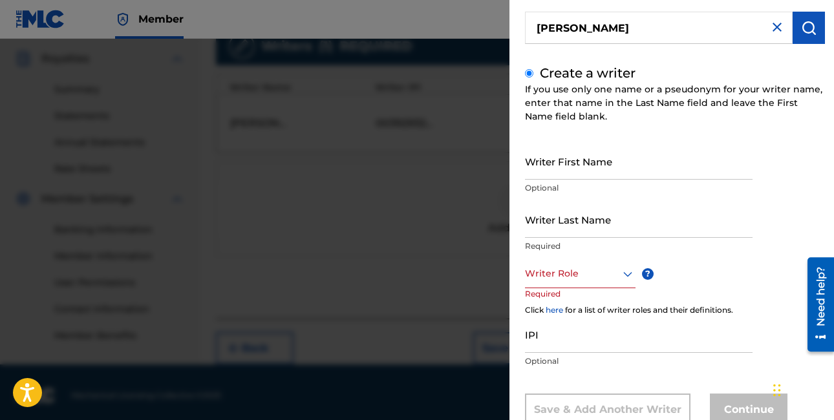
click at [598, 215] on input "Writer Last Name" at bounding box center [639, 219] width 228 height 37
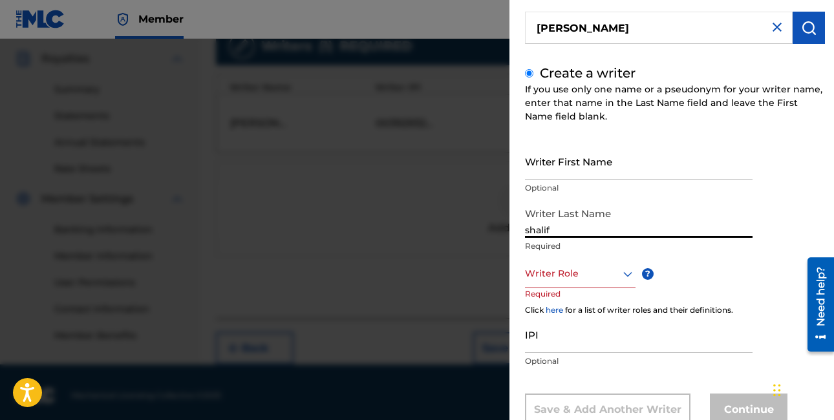
type input "shalif"
click at [578, 279] on div at bounding box center [580, 274] width 111 height 16
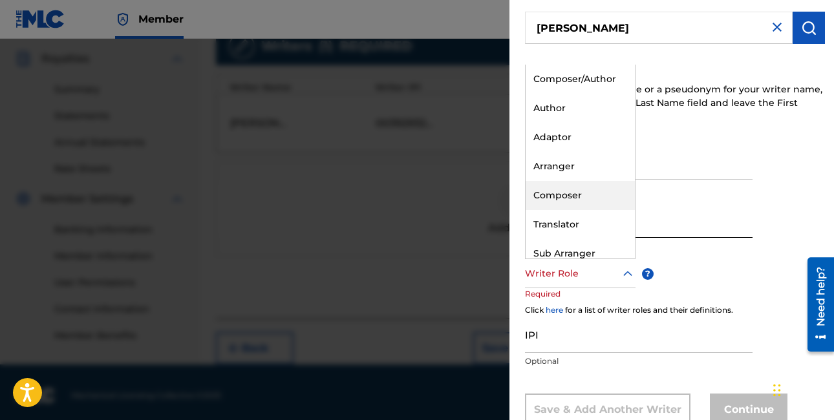
click at [579, 196] on div "Composer" at bounding box center [580, 195] width 109 height 29
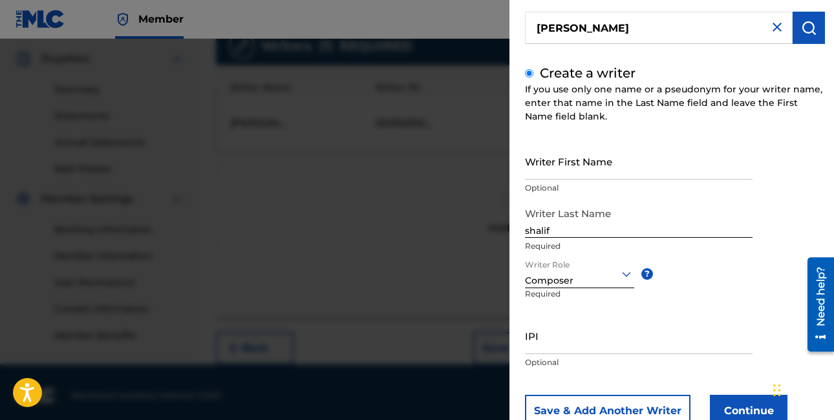
click at [577, 348] on input "IPI" at bounding box center [639, 335] width 228 height 37
paste input "551074397"
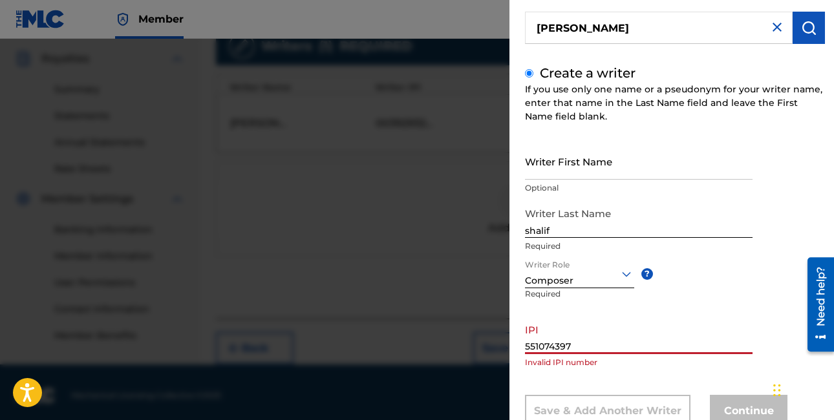
scroll to position [141, 0]
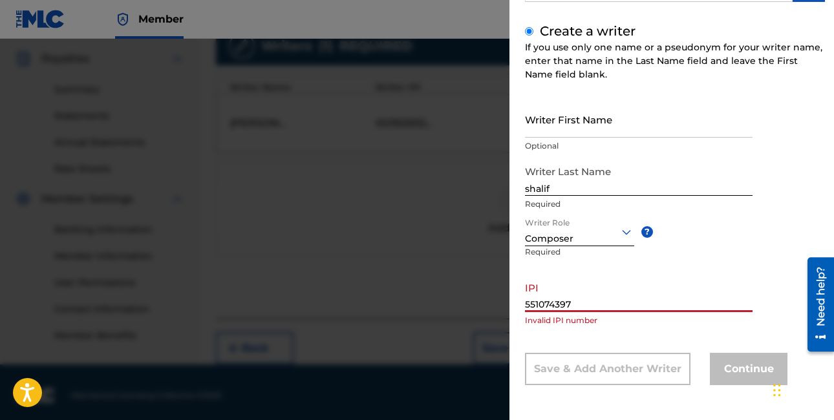
click at [527, 304] on input "551074397" at bounding box center [639, 293] width 228 height 37
click at [584, 304] on input "551074397" at bounding box center [639, 293] width 228 height 37
paste input "01155181962"
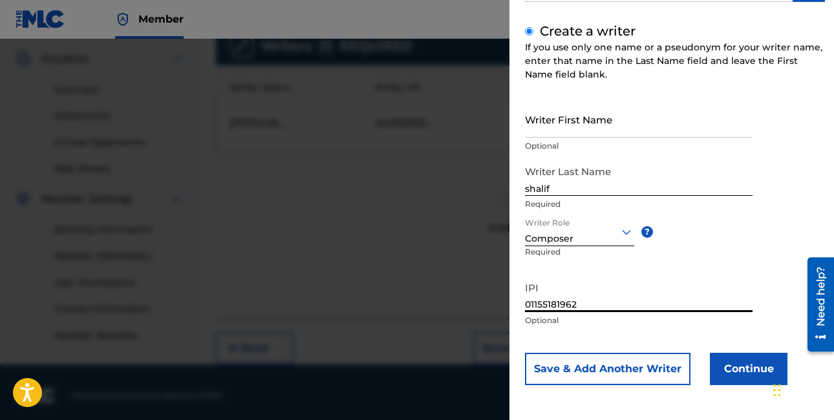
type input "01155181962"
click at [726, 370] on button "Continue" at bounding box center [749, 369] width 78 height 32
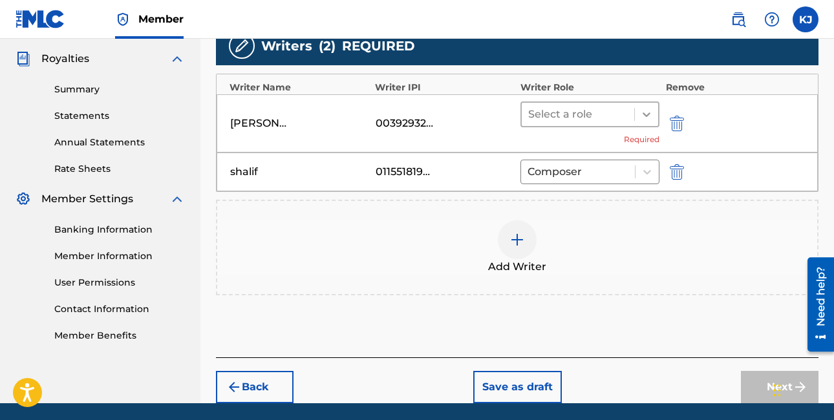
click at [649, 113] on icon at bounding box center [646, 114] width 8 height 5
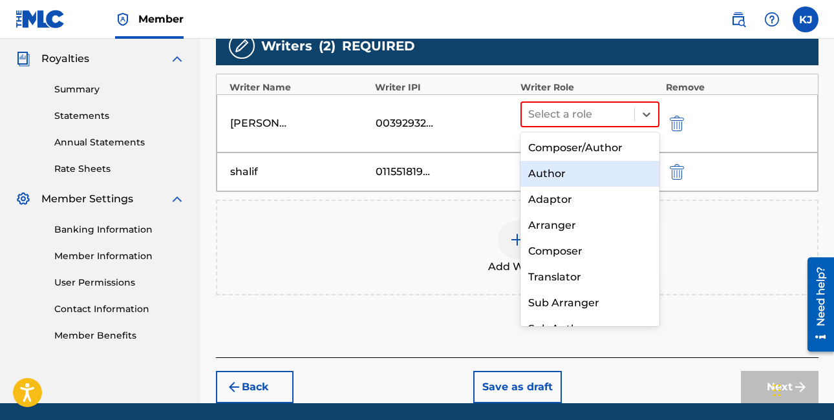
click at [599, 168] on div "Author" at bounding box center [589, 174] width 139 height 26
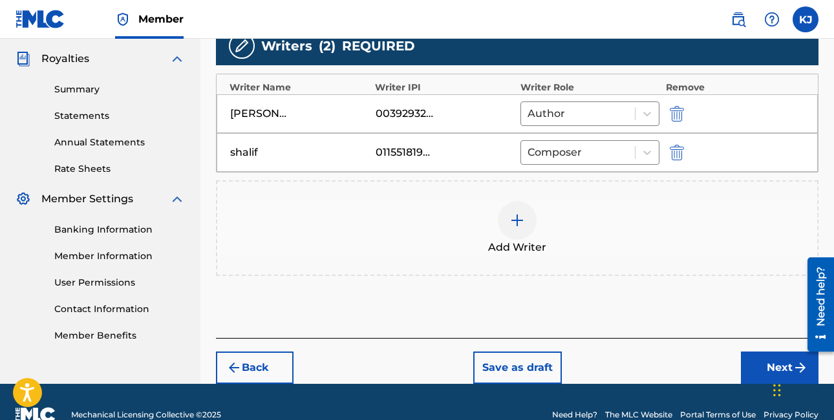
click at [749, 357] on button "Next" at bounding box center [780, 368] width 78 height 32
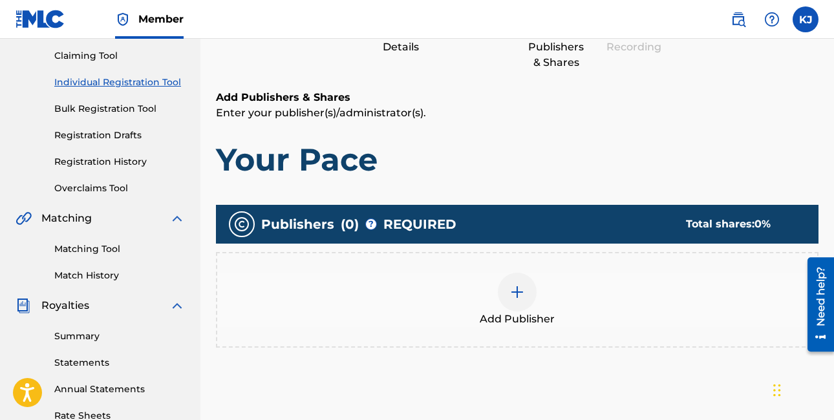
scroll to position [136, 0]
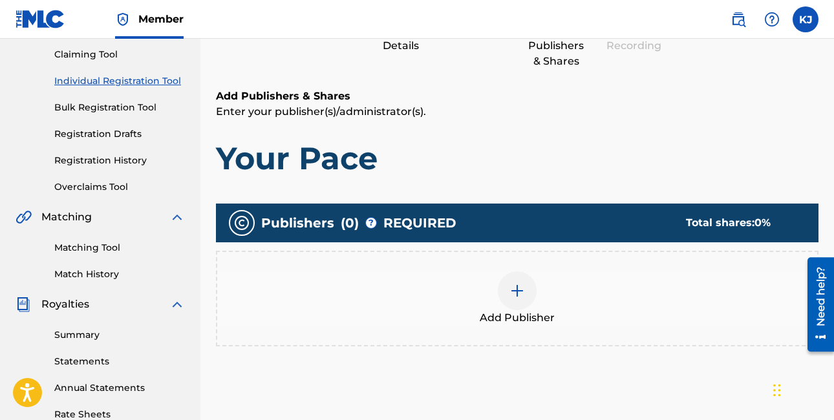
click at [511, 292] on img at bounding box center [517, 291] width 16 height 16
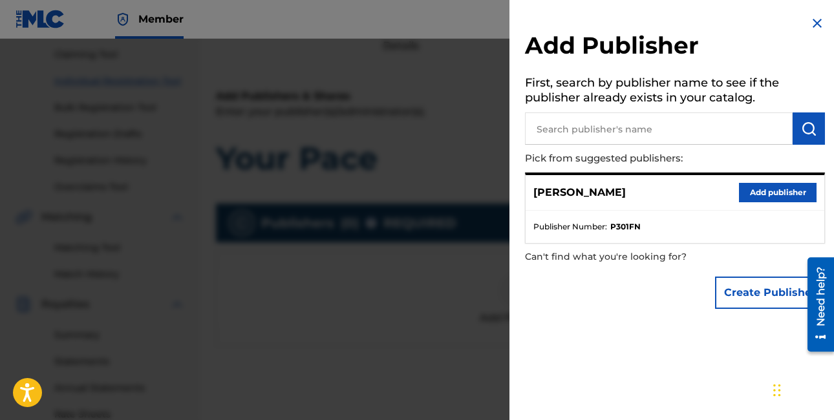
click at [754, 195] on button "Add publisher" at bounding box center [778, 192] width 78 height 19
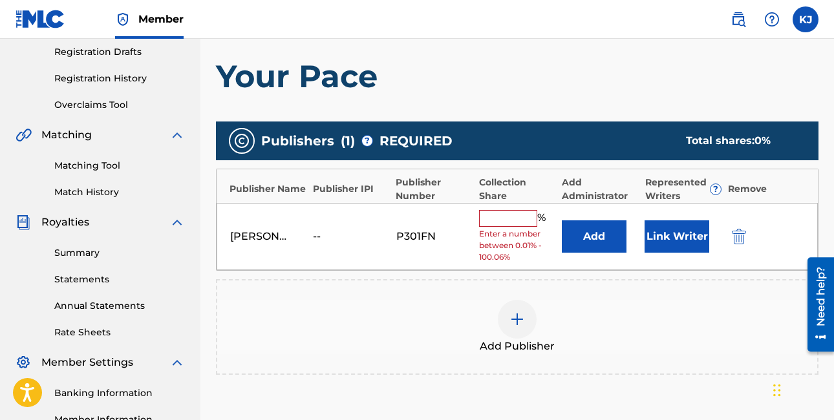
scroll to position [218, 0]
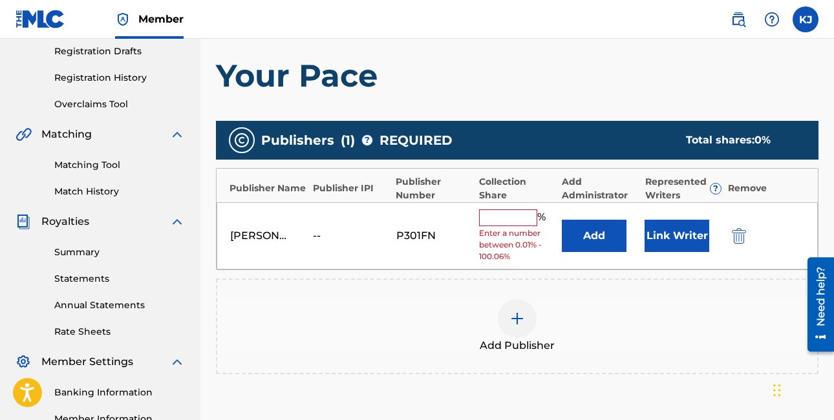
click at [522, 308] on div at bounding box center [517, 318] width 39 height 39
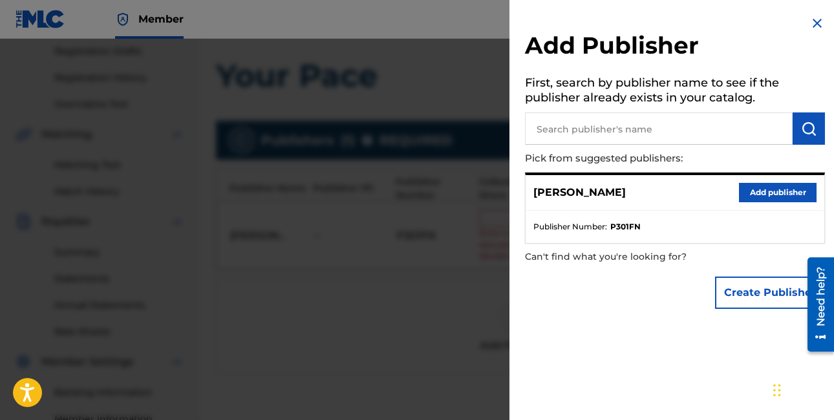
click at [635, 133] on input "text" at bounding box center [659, 128] width 268 height 32
type input "talib shafi akil"
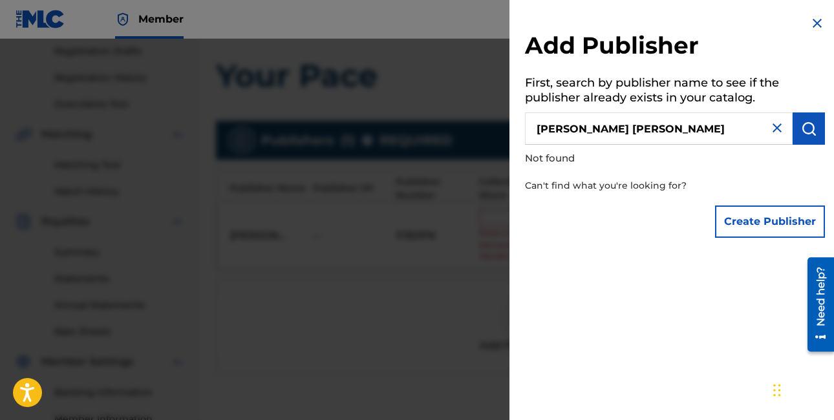
click at [758, 220] on button "Create Publisher" at bounding box center [770, 222] width 110 height 32
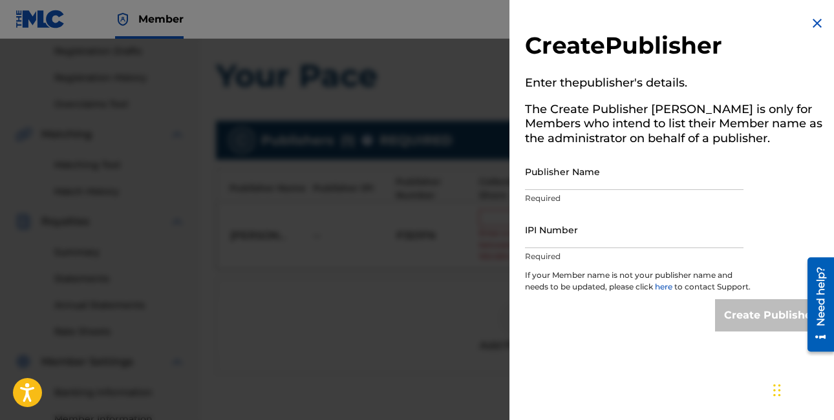
scroll to position [256, 0]
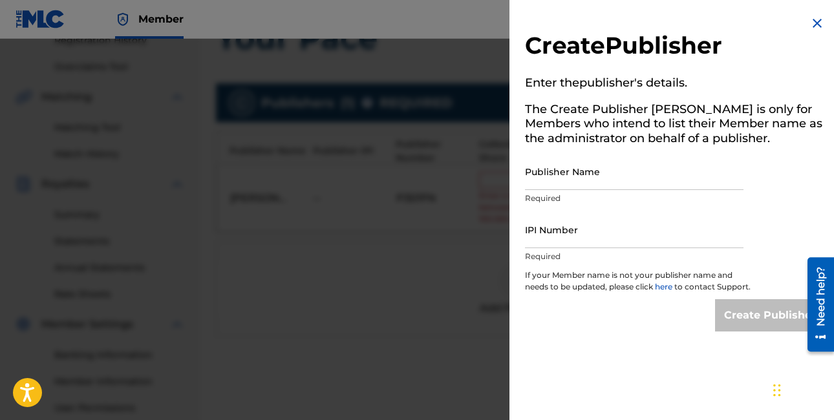
click at [623, 179] on input "Publisher Name" at bounding box center [634, 171] width 218 height 37
type input "talib shafi"
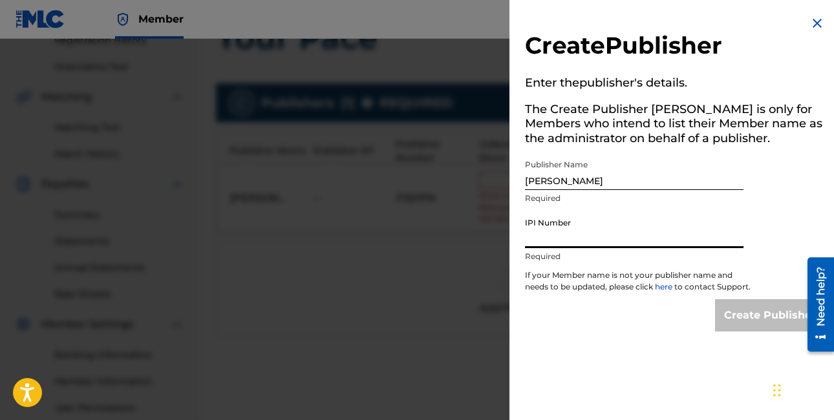
click at [651, 235] on input "IPI Number" at bounding box center [634, 229] width 218 height 37
paste input "01155181962"
type input "01155181962"
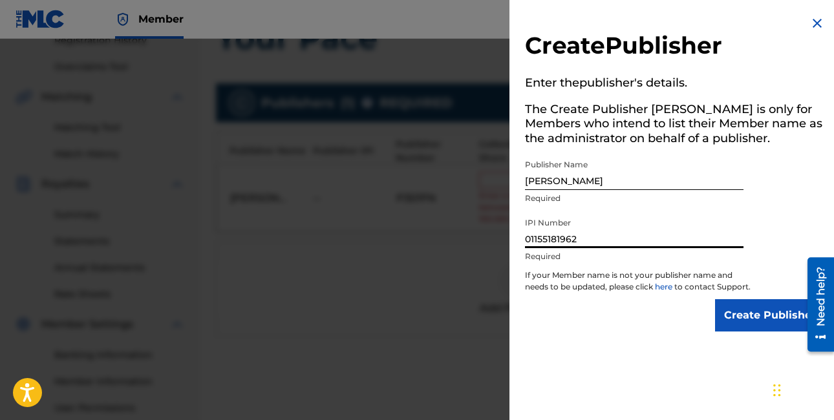
click at [751, 325] on input "Create Publisher" at bounding box center [770, 315] width 110 height 32
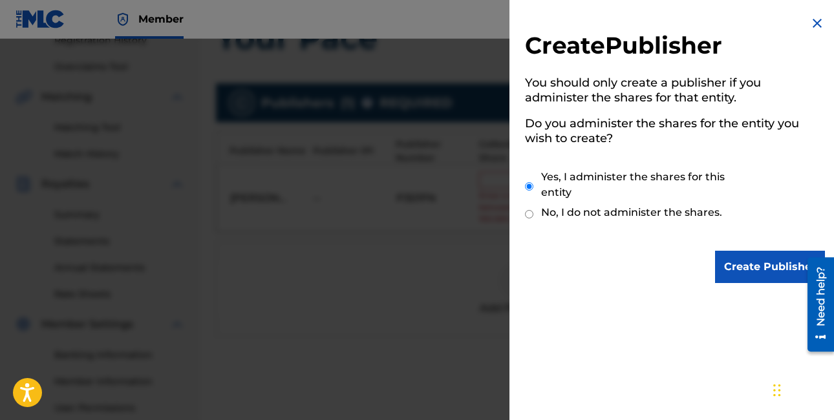
click at [730, 263] on input "Create Publisher" at bounding box center [770, 267] width 110 height 32
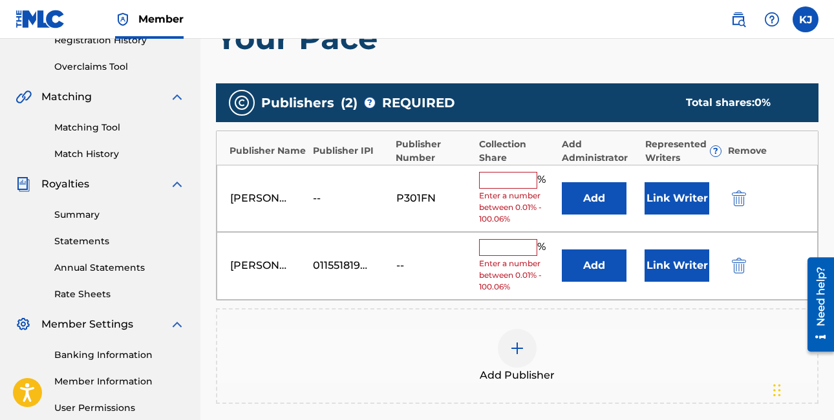
click at [513, 184] on input "text" at bounding box center [508, 180] width 58 height 17
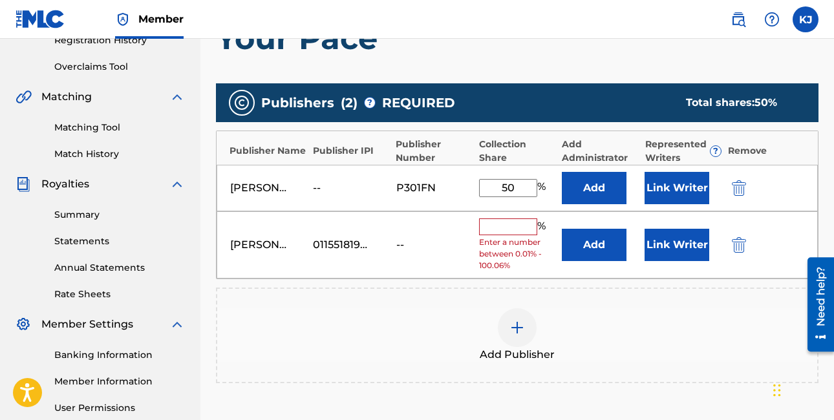
type input "50"
click at [516, 227] on input "text" at bounding box center [508, 226] width 58 height 17
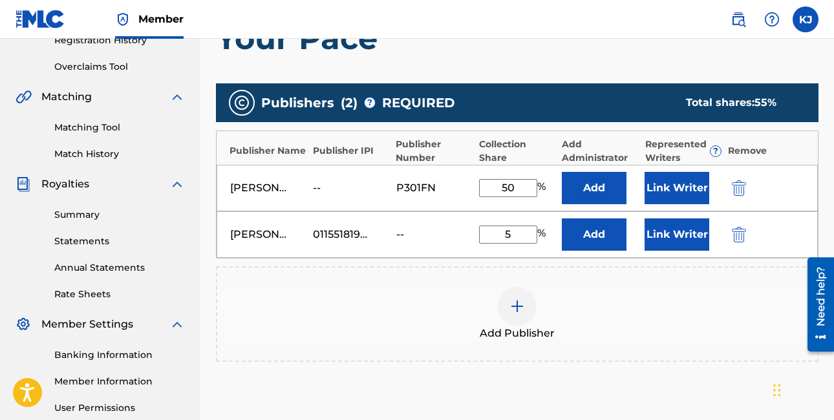
type input "50"
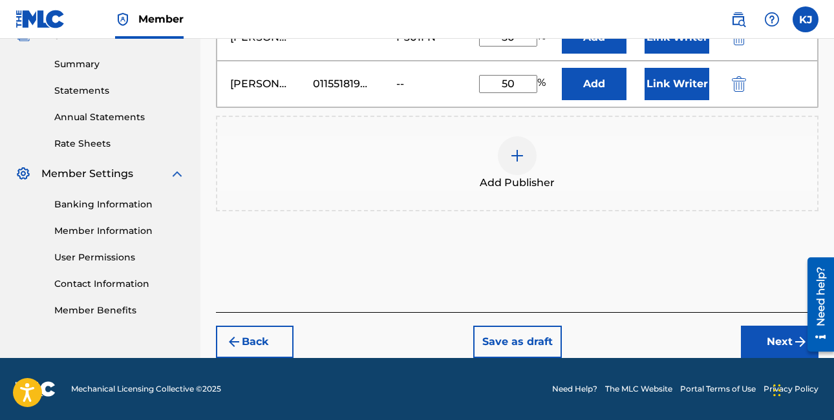
click at [785, 337] on button "Next" at bounding box center [780, 342] width 78 height 32
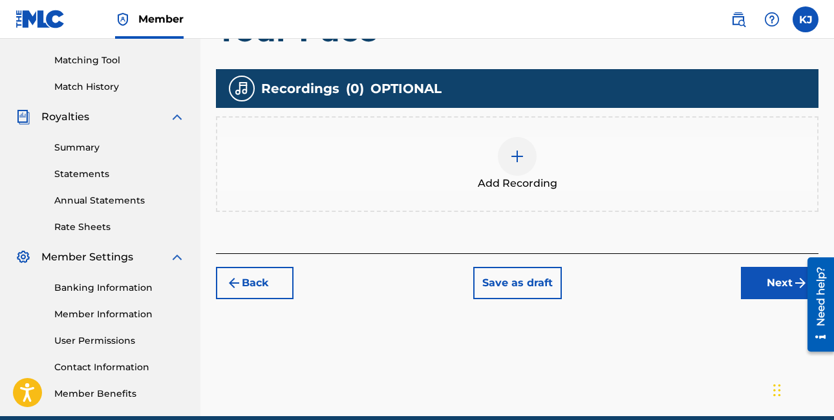
click at [772, 285] on button "Next" at bounding box center [780, 283] width 78 height 32
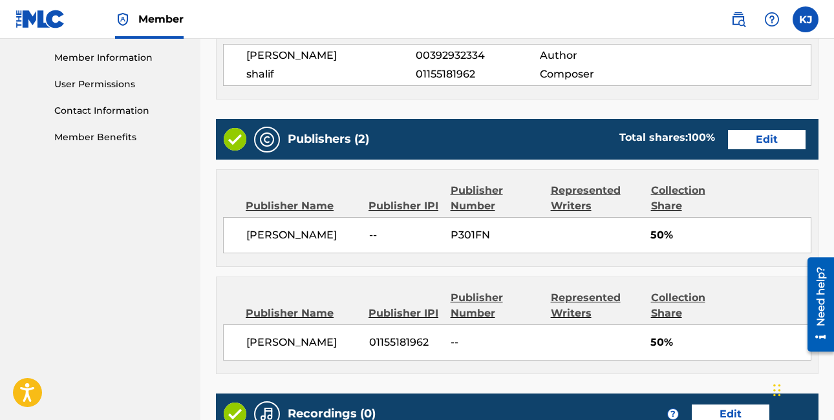
scroll to position [761, 0]
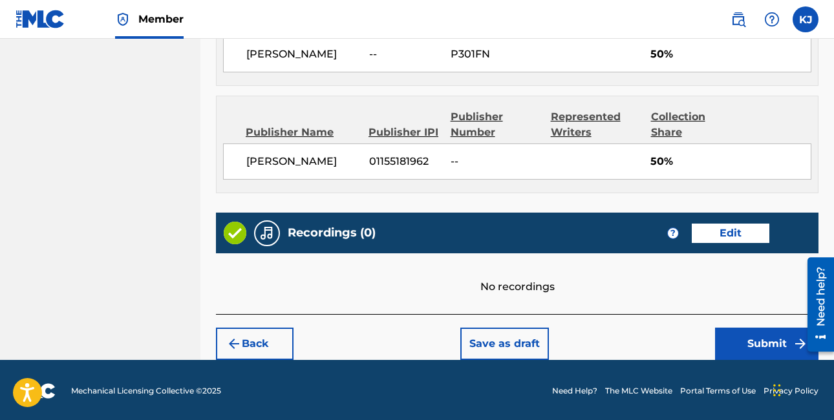
click at [752, 347] on button "Submit" at bounding box center [766, 344] width 103 height 32
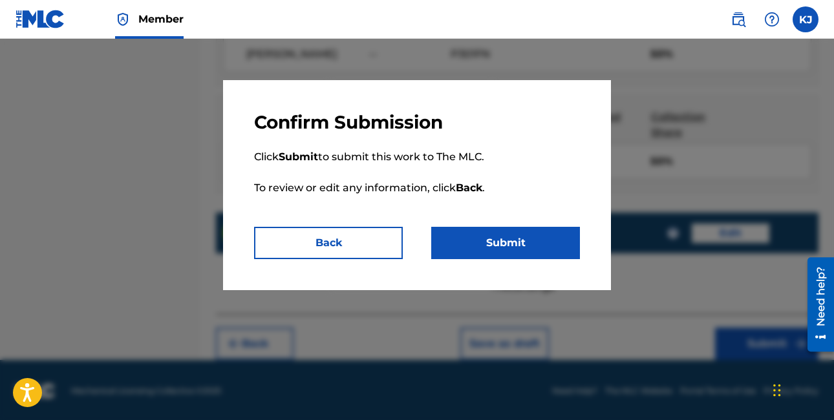
click at [513, 239] on button "Submit" at bounding box center [505, 243] width 149 height 32
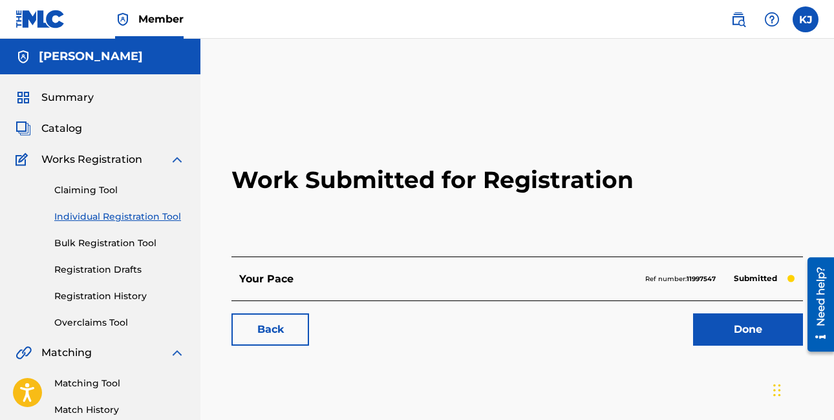
click at [747, 324] on link "Done" at bounding box center [748, 329] width 110 height 32
